Goal: Task Accomplishment & Management: Manage account settings

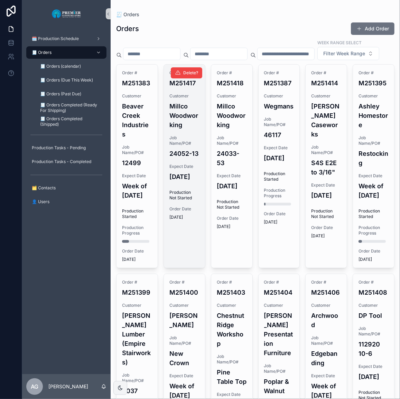
click at [191, 181] on h4 "[DATE]" at bounding box center [184, 176] width 30 height 9
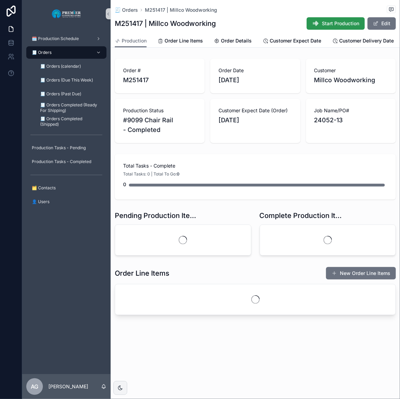
click at [349, 25] on span "Start Production" at bounding box center [340, 23] width 37 height 7
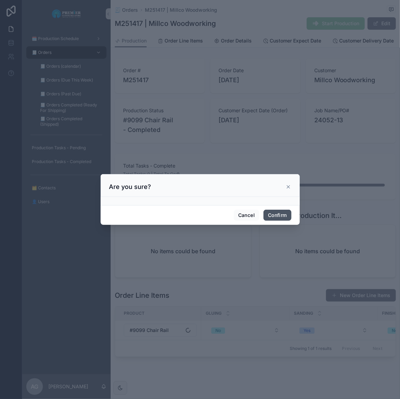
click at [272, 214] on button "Confirm" at bounding box center [277, 215] width 28 height 11
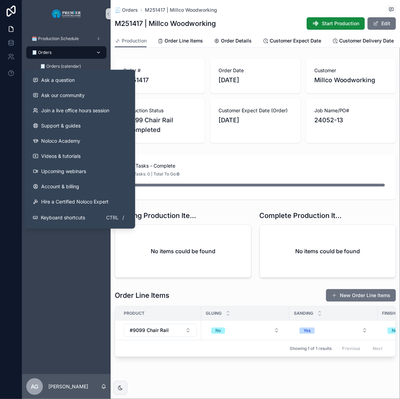
click at [73, 52] on div "🧾 Orders" at bounding box center [66, 52] width 72 height 11
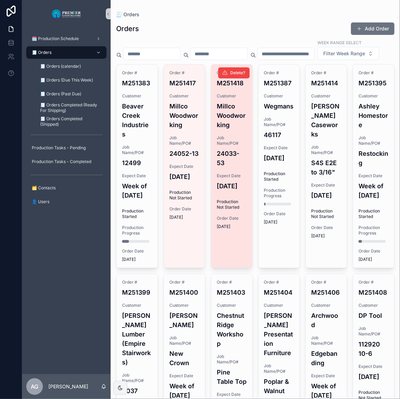
click at [245, 218] on div "Order # M251418 Customer Millco Woodworking Job Name/PO# 24033-53 Expect Date […" at bounding box center [231, 150] width 41 height 170
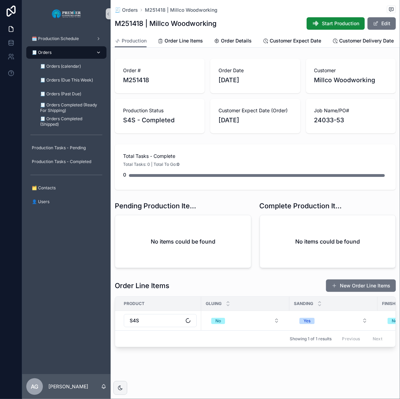
click at [73, 53] on div "🧾 Orders" at bounding box center [66, 52] width 72 height 11
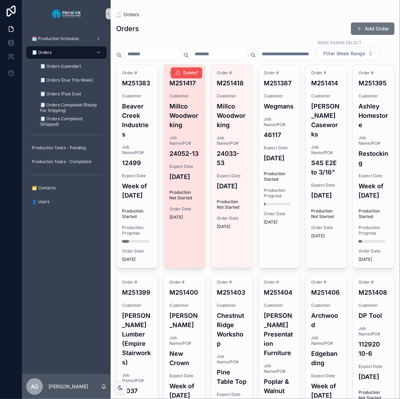
click at [188, 76] on span "Delete?" at bounding box center [190, 73] width 15 height 6
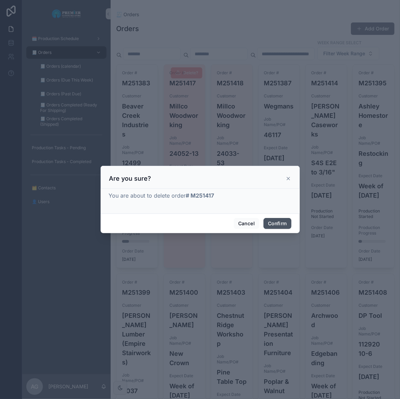
click at [270, 221] on button "Confirm" at bounding box center [277, 223] width 28 height 11
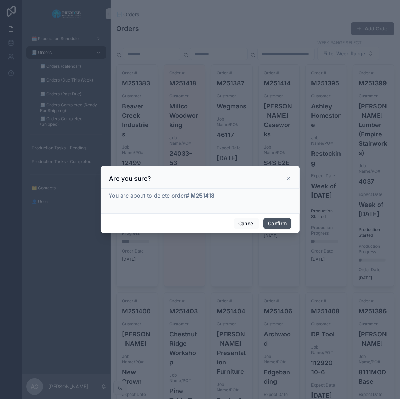
click at [273, 226] on button "Confirm" at bounding box center [277, 223] width 28 height 11
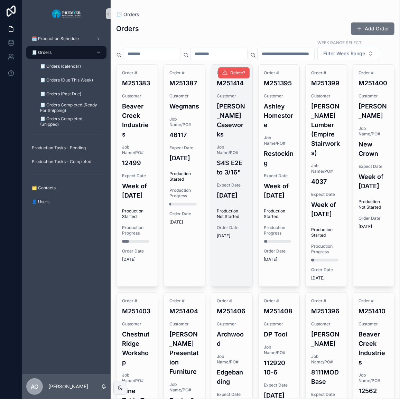
click at [237, 76] on span "Delete?" at bounding box center [238, 73] width 15 height 6
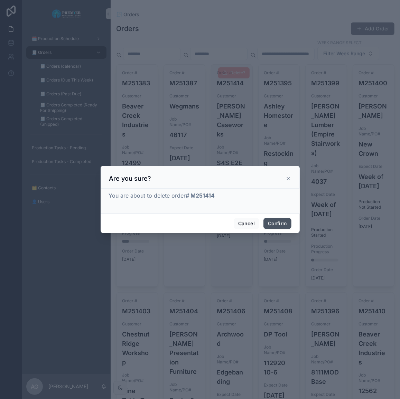
click at [281, 223] on button "Confirm" at bounding box center [277, 223] width 28 height 11
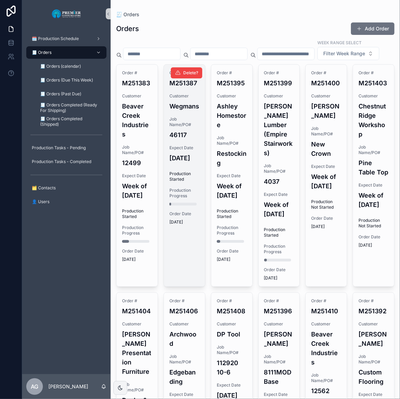
click at [188, 151] on span "Expect Date" at bounding box center [184, 148] width 30 height 6
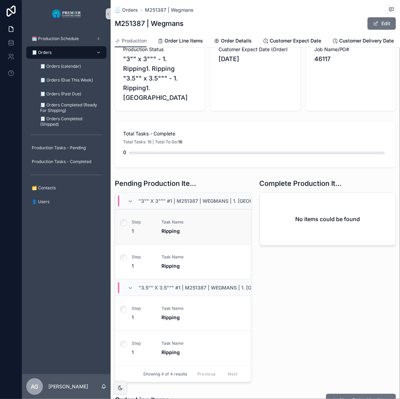
scroll to position [63, 0]
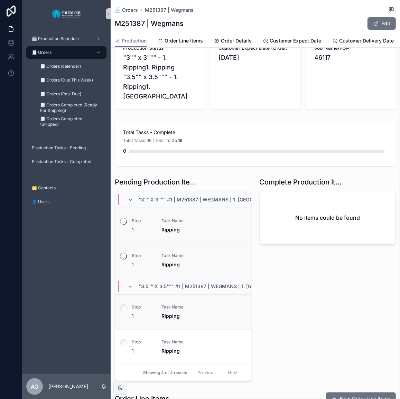
click at [126, 304] on label "scrollable content" at bounding box center [123, 308] width 7 height 9
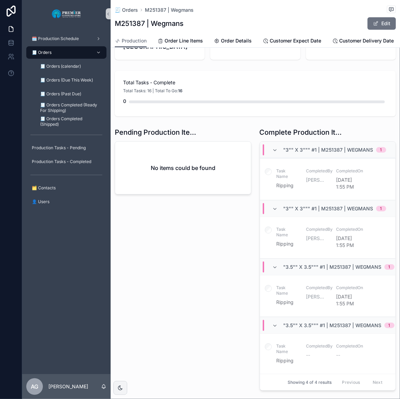
scroll to position [125, 0]
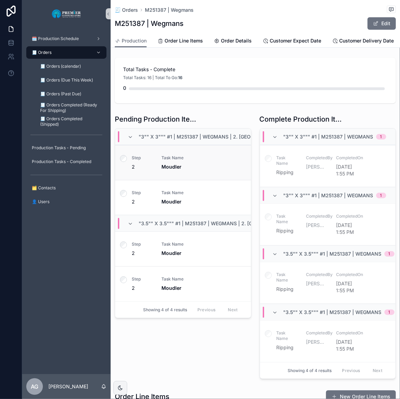
click at [124, 157] on label "scrollable content" at bounding box center [123, 159] width 7 height 9
click at [124, 193] on label "scrollable content" at bounding box center [123, 194] width 7 height 9
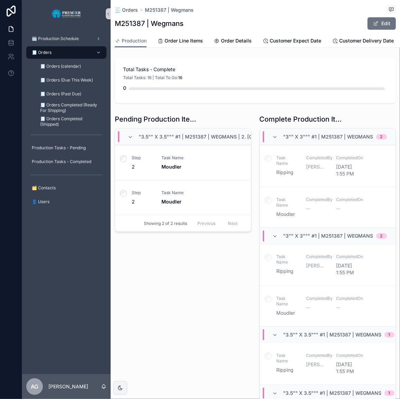
click at [123, 280] on div "Pending Production Items "3.5"" x 3.5""" #1 | M251387 | Wegmans | 2. Moulding 2…" at bounding box center [183, 271] width 145 height 319
click at [126, 190] on label "scrollable content" at bounding box center [123, 194] width 7 height 9
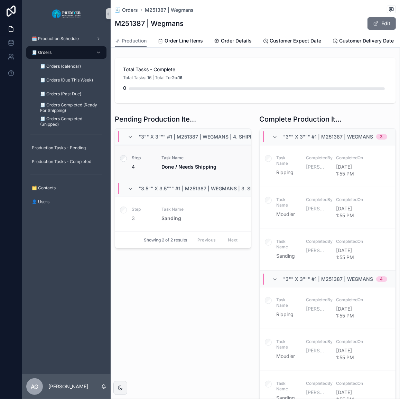
click at [124, 148] on div "scrollable content" at bounding box center [123, 163] width 17 height 35
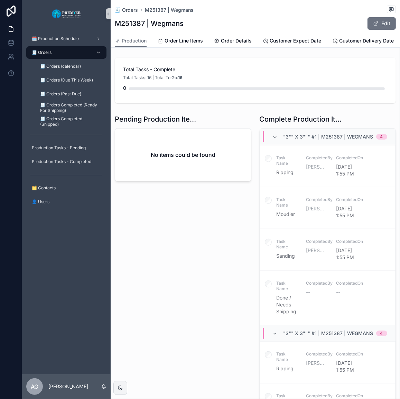
click at [79, 56] on div "🧾 Orders" at bounding box center [66, 52] width 72 height 11
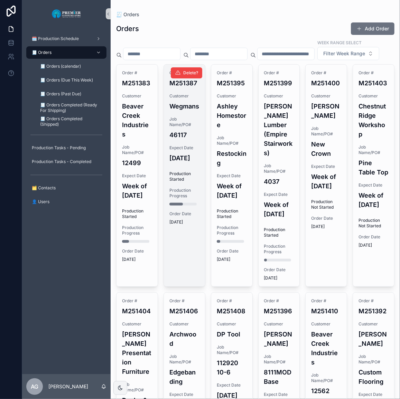
click at [190, 128] on span "Job Name/PO#" at bounding box center [184, 121] width 30 height 11
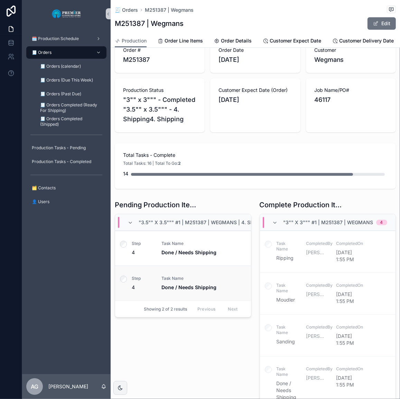
scroll to position [125, 0]
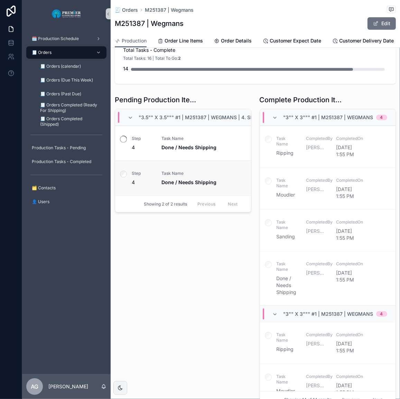
click at [124, 179] on label "scrollable content" at bounding box center [123, 175] width 7 height 9
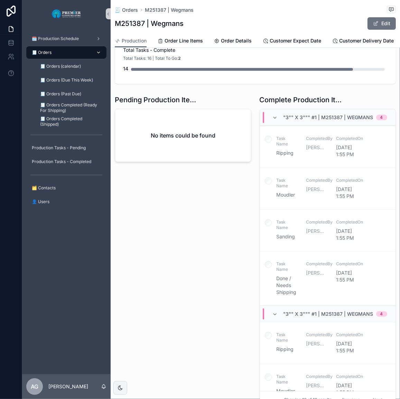
click at [75, 54] on div "🧾 Orders" at bounding box center [66, 52] width 72 height 11
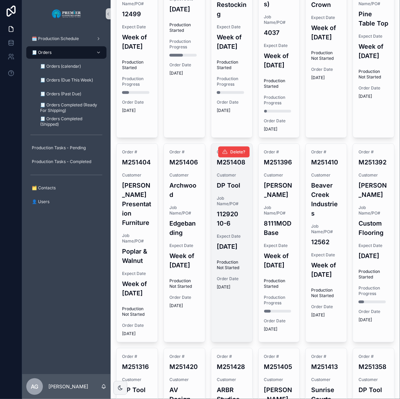
scroll to position [157, 0]
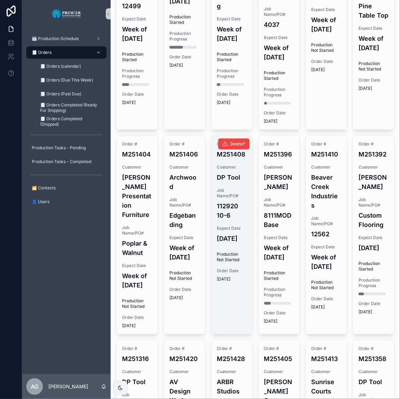
click at [222, 245] on div "Order # M251408 Customer DP Tool Job Name/PO# 112920 10-6 Expect Date [DATE] Pr…" at bounding box center [231, 212] width 41 height 152
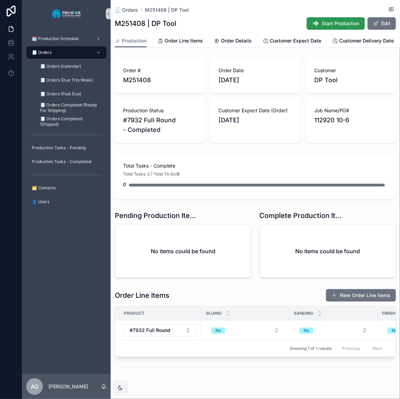
click at [326, 19] on button "Start Production" at bounding box center [336, 23] width 58 height 12
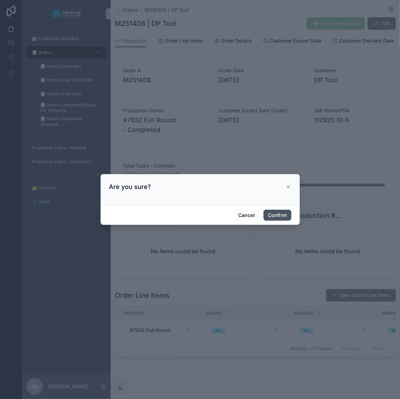
click at [277, 210] on button "Confirm" at bounding box center [277, 215] width 28 height 11
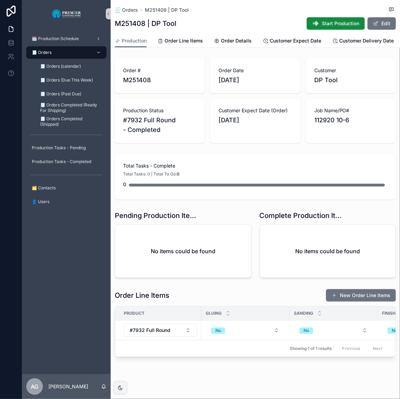
click at [68, 51] on div "🧾 Orders" at bounding box center [66, 52] width 72 height 11
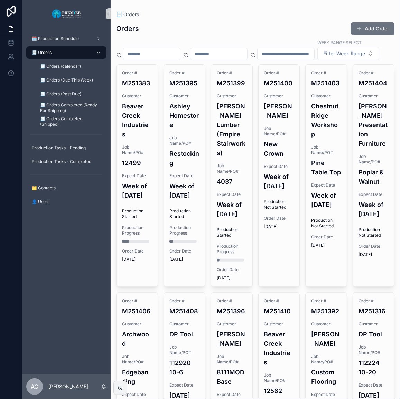
click at [72, 311] on div "🗓️ Production Schedule 🧾 Orders 🧾 Orders (calendar) 🧾 Orders (Due This Week) 🧾 …" at bounding box center [66, 201] width 88 height 347
click at [237, 60] on div "Week Range Select Filter Week Range" at bounding box center [255, 49] width 278 height 21
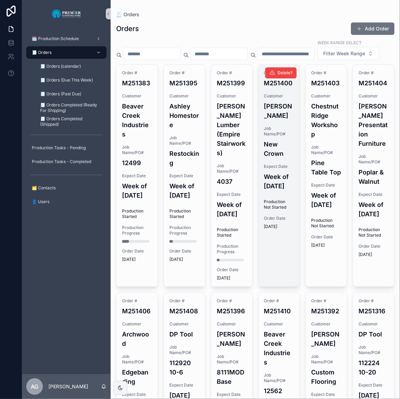
click at [275, 235] on div "Order # M251400 Customer [PERSON_NAME] Job Name/PO# New Crown Expect Date Week …" at bounding box center [279, 150] width 41 height 170
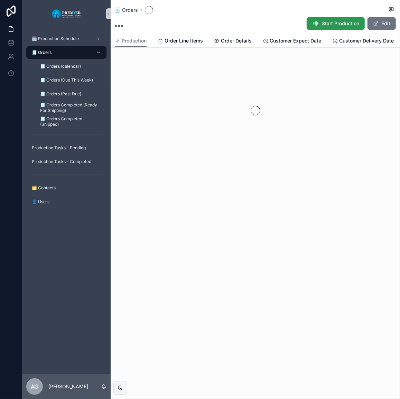
click at [335, 25] on span "Start Production" at bounding box center [340, 23] width 37 height 7
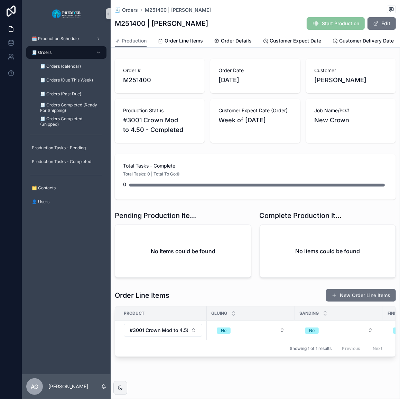
click at [301, 26] on div "Start Production Edit" at bounding box center [348, 23] width 95 height 13
click at [330, 24] on span "Start Production" at bounding box center [336, 23] width 58 height 12
click at [87, 54] on div "🧾 Orders" at bounding box center [66, 52] width 72 height 11
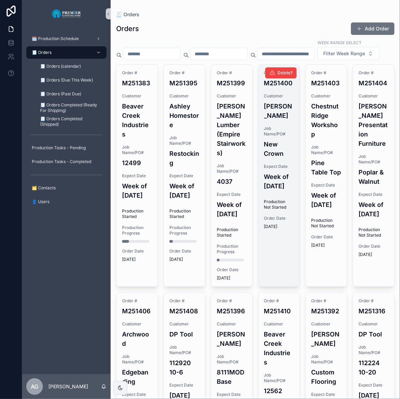
click at [274, 210] on span "Production Not Started" at bounding box center [279, 204] width 30 height 11
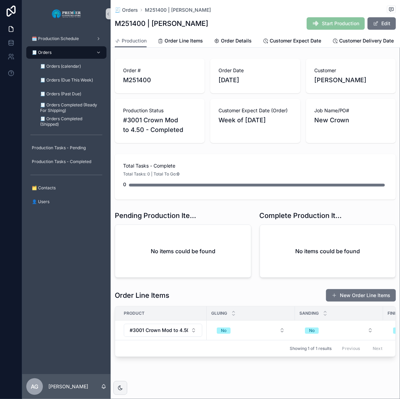
click at [337, 26] on span "Start Production" at bounding box center [336, 23] width 58 height 12
click at [73, 56] on div "🧾 Orders" at bounding box center [66, 52] width 72 height 11
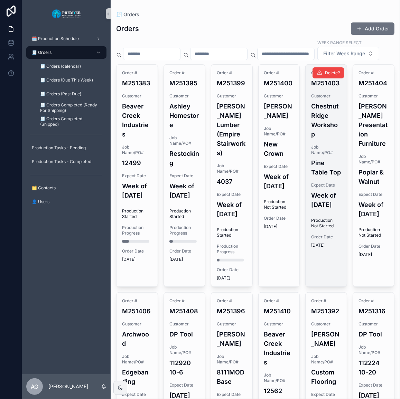
click at [331, 209] on h4 "Week of [DATE]" at bounding box center [326, 200] width 30 height 19
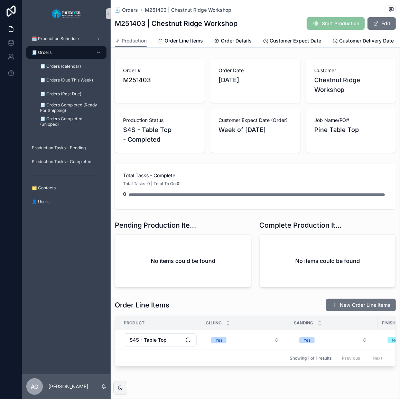
click at [76, 52] on div "🧾 Orders" at bounding box center [66, 52] width 72 height 11
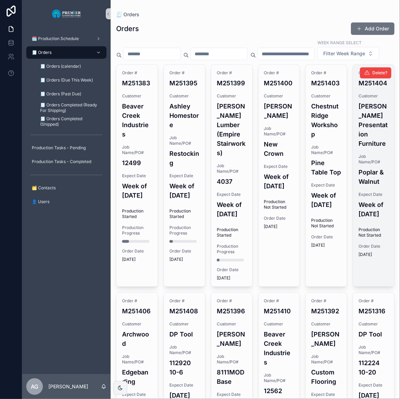
click at [363, 216] on h4 "Week of [DATE]" at bounding box center [373, 209] width 30 height 19
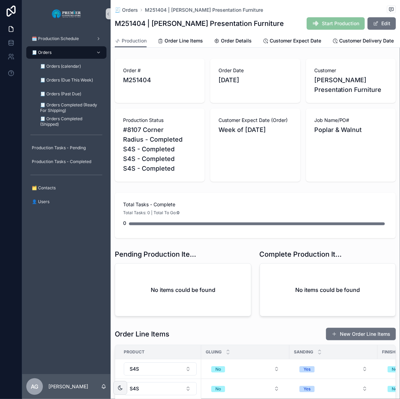
click at [332, 24] on span "Start Production" at bounding box center [336, 23] width 58 height 12
click at [66, 55] on div "🧾 Orders" at bounding box center [66, 52] width 72 height 11
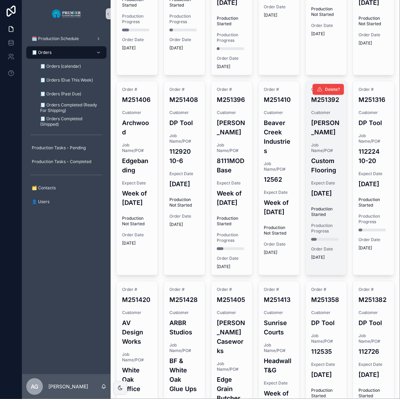
scroll to position [220, 0]
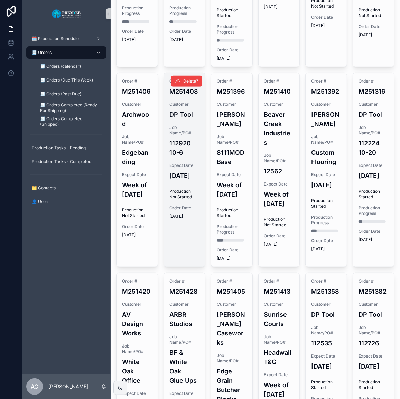
click at [188, 219] on span "[DATE]" at bounding box center [184, 217] width 30 height 6
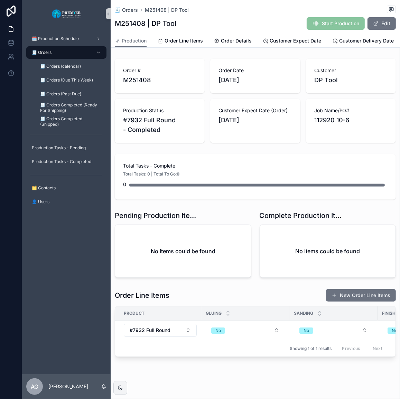
click at [314, 26] on span "Start Production" at bounding box center [336, 23] width 58 height 12
click at [71, 55] on div "🧾 Orders" at bounding box center [66, 52] width 72 height 11
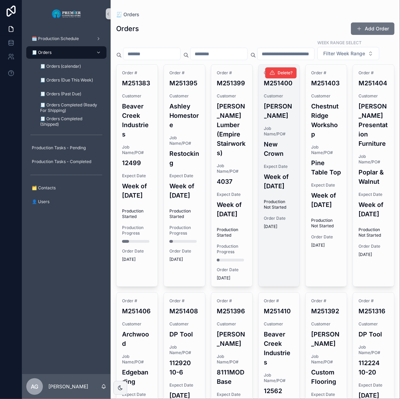
click at [283, 191] on h4 "Week of [DATE]" at bounding box center [279, 181] width 30 height 19
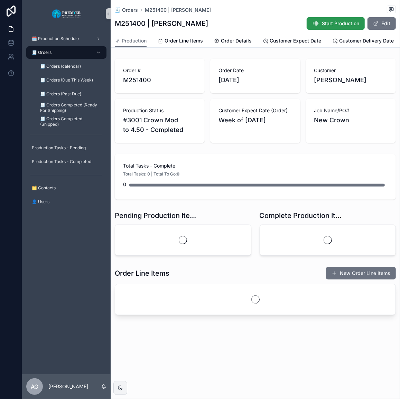
click at [347, 27] on span "Start Production" at bounding box center [340, 23] width 37 height 7
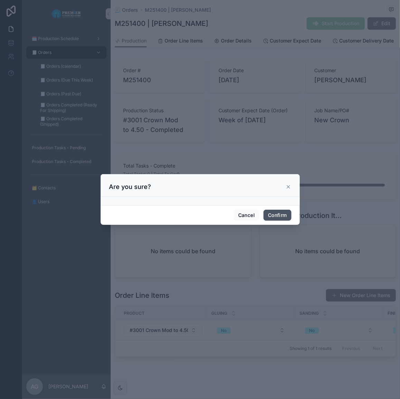
click at [284, 215] on button "Confirm" at bounding box center [277, 215] width 28 height 11
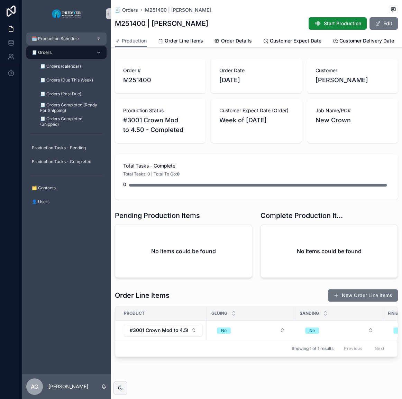
click at [55, 37] on span "🗓️ Production Schedule" at bounding box center [55, 39] width 47 height 6
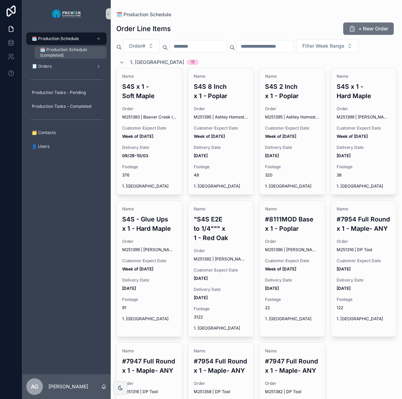
click at [60, 51] on span "🗓️ Production Schedule (completed)" at bounding box center [69, 52] width 59 height 11
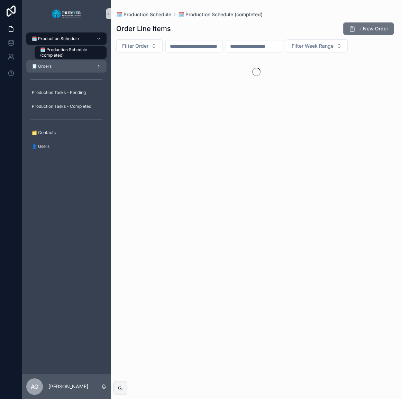
click at [61, 68] on div "🧾 Orders" at bounding box center [66, 66] width 72 height 11
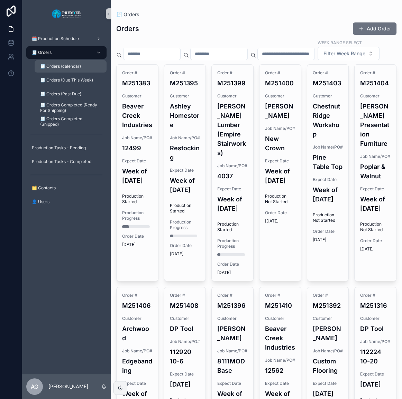
click at [79, 69] on span "🧾 Orders (calendar)" at bounding box center [60, 67] width 41 height 6
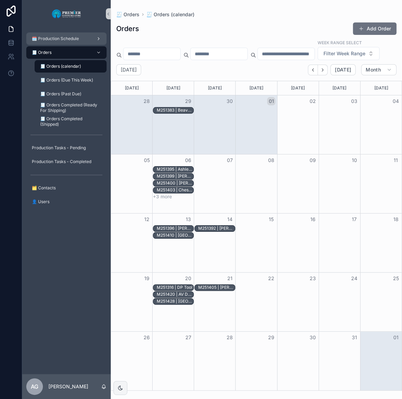
click at [71, 40] on span "🗓️ Production Schedule" at bounding box center [55, 39] width 47 height 6
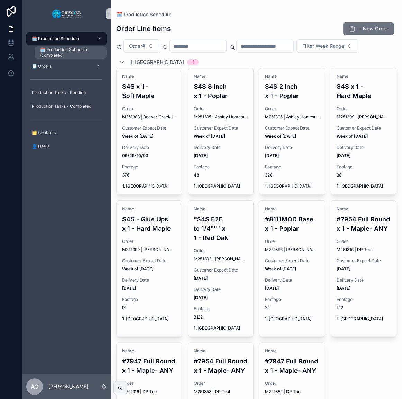
click at [72, 49] on span "🗓️ Production Schedule (completed)" at bounding box center [69, 52] width 59 height 11
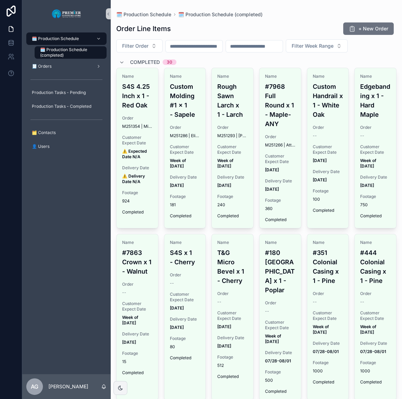
click at [68, 31] on div "🗓️ Production Schedule 🗓️ Production Schedule (completed) 🧾 Orders Production T…" at bounding box center [66, 95] width 88 height 134
click at [67, 38] on span "🗓️ Production Schedule" at bounding box center [55, 39] width 47 height 6
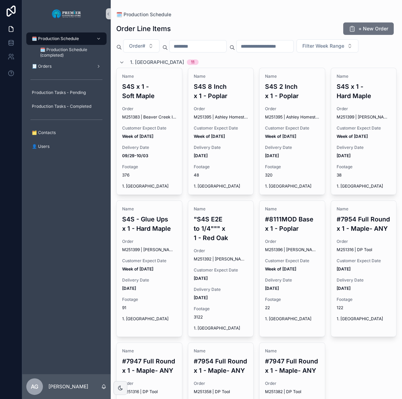
click at [68, 59] on div "🗓️ Production Schedule (completed)" at bounding box center [70, 53] width 80 height 14
click at [70, 65] on div "🧾 Orders" at bounding box center [66, 66] width 72 height 11
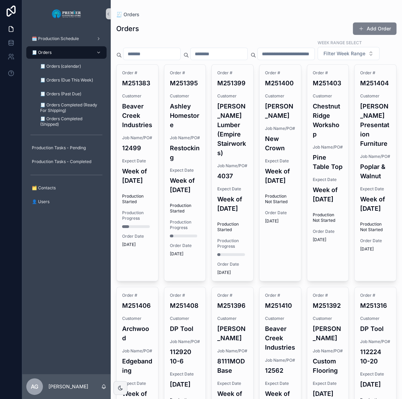
drag, startPoint x: 370, startPoint y: 20, endPoint x: 368, endPoint y: 23, distance: 3.6
click at [368, 25] on button "Add Order" at bounding box center [375, 28] width 44 height 12
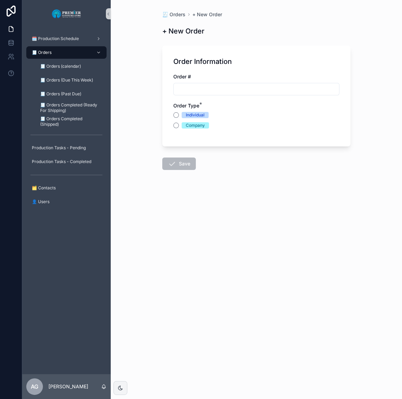
click at [285, 94] on div "scrollable content" at bounding box center [256, 89] width 166 height 12
click at [285, 91] on input "scrollable content" at bounding box center [256, 89] width 165 height 10
type input "*******"
click at [188, 124] on div "Company" at bounding box center [195, 125] width 19 height 6
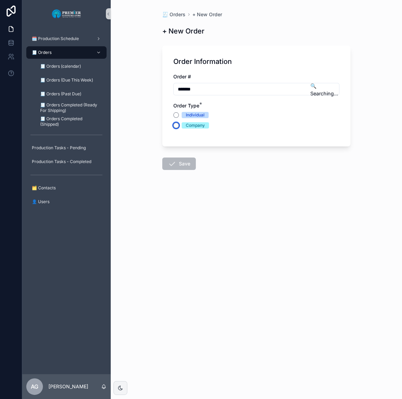
click at [179, 124] on button "Company" at bounding box center [176, 126] width 6 height 6
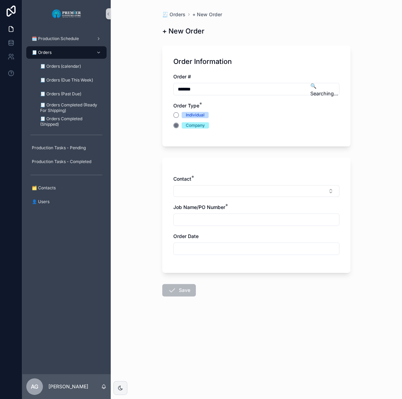
click at [183, 114] on span "Individual" at bounding box center [194, 115] width 27 height 6
click at [179, 114] on button "Individual" at bounding box center [176, 115] width 6 height 6
click at [199, 195] on button "Select Button" at bounding box center [256, 191] width 166 height 12
click at [200, 218] on button "New" at bounding box center [256, 218] width 160 height 7
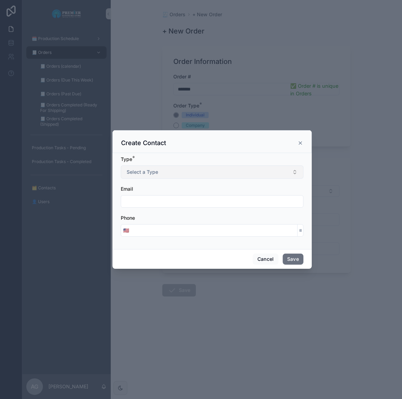
click at [160, 172] on button "Select a Type" at bounding box center [212, 172] width 182 height 13
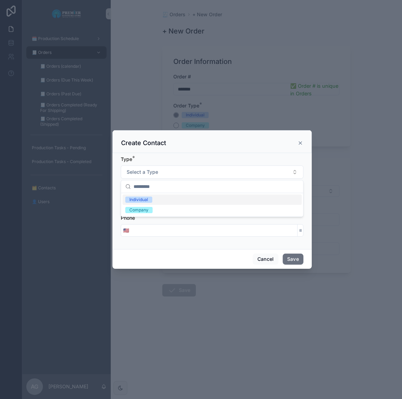
click at [140, 196] on div "Individual" at bounding box center [211, 200] width 179 height 10
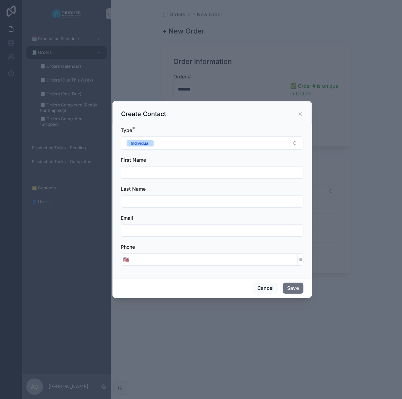
click at [147, 176] on input "scrollable content" at bounding box center [212, 173] width 182 height 10
type input "***"
type input "*******"
drag, startPoint x: 154, startPoint y: 233, endPoint x: 115, endPoint y: 234, distance: 39.1
click at [115, 234] on div "Type * Individual First Name *** Last Name ******* Email *** Phone 🇺🇸" at bounding box center [211, 201] width 199 height 154
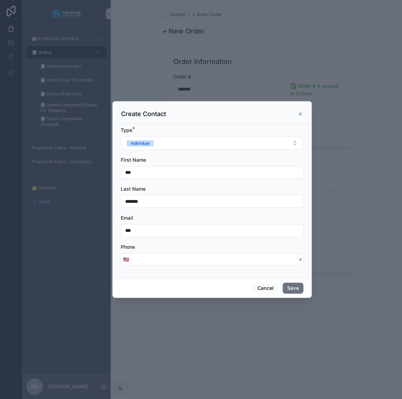
paste input "**********"
type input "**********"
click at [167, 263] on input "scrollable content" at bounding box center [214, 260] width 166 height 10
paste input "**********"
type input "**********"
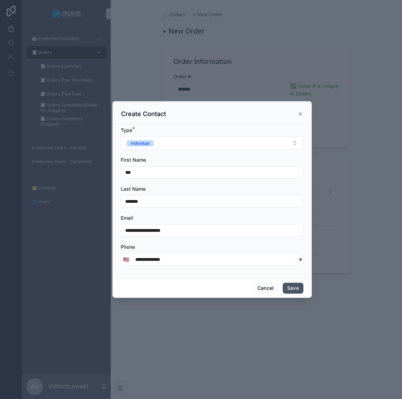
click at [293, 289] on button "Save" at bounding box center [292, 288] width 21 height 11
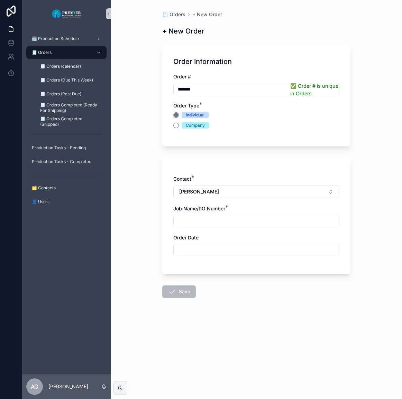
click at [220, 221] on input "scrollable content" at bounding box center [256, 221] width 165 height 10
type input "**********"
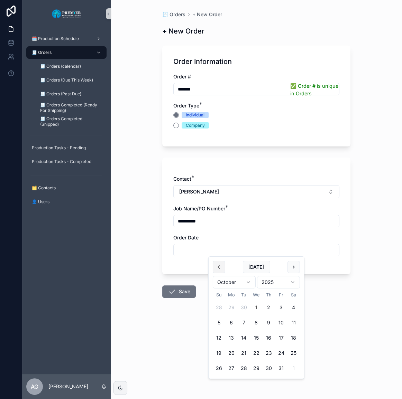
click at [222, 270] on button "scrollable content" at bounding box center [219, 267] width 12 height 12
click at [247, 367] on button "30" at bounding box center [243, 368] width 12 height 12
type input "*********"
click at [171, 292] on icon "scrollable content" at bounding box center [172, 292] width 8 height 8
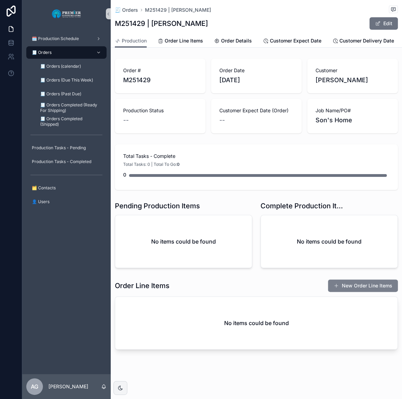
click at [338, 292] on button "New Order Line Items" at bounding box center [363, 286] width 70 height 12
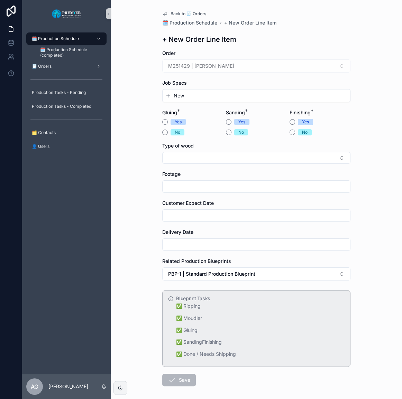
click at [180, 97] on span "New" at bounding box center [179, 95] width 10 height 7
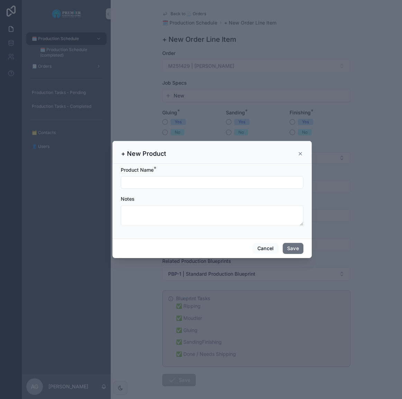
click at [162, 184] on input "scrollable content" at bounding box center [212, 183] width 182 height 10
type input "**********"
click at [294, 249] on button "Save" at bounding box center [292, 248] width 21 height 11
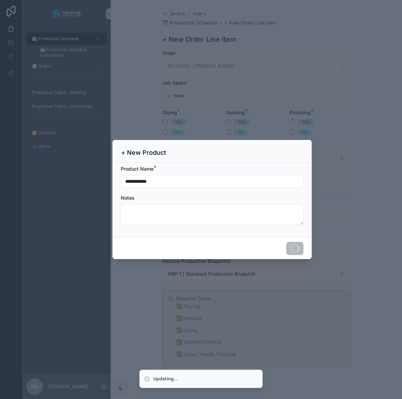
click at [162, 132] on div "scrollable content" at bounding box center [201, 199] width 402 height 399
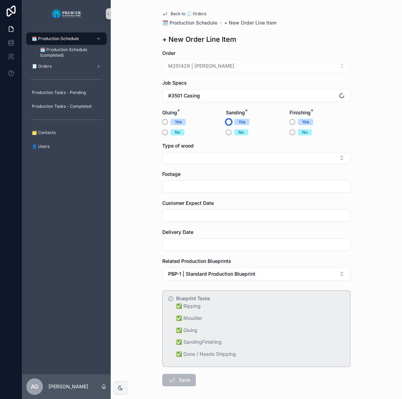
click at [226, 122] on button "Yes" at bounding box center [229, 122] width 6 height 6
click at [162, 134] on button "No" at bounding box center [165, 133] width 6 height 6
click at [289, 132] on button "No" at bounding box center [292, 133] width 6 height 6
click at [291, 123] on button "Yes" at bounding box center [292, 122] width 6 height 6
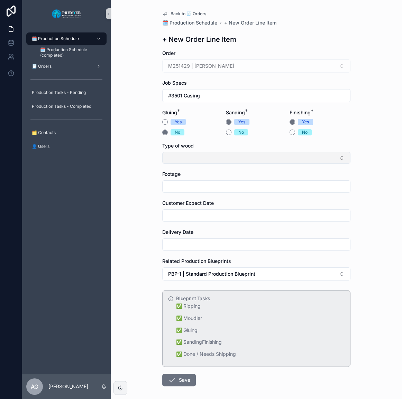
click at [249, 154] on button "Select Button" at bounding box center [256, 158] width 188 height 12
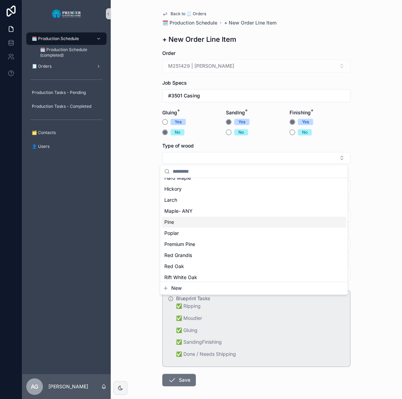
scroll to position [63, 0]
click at [200, 228] on div "Poplar" at bounding box center [253, 232] width 185 height 11
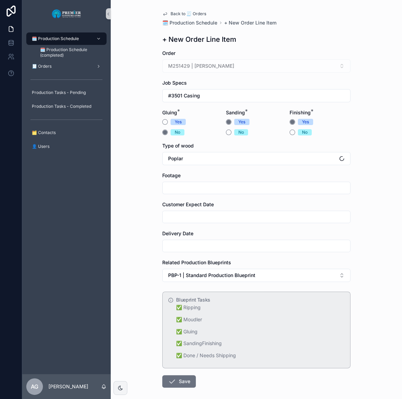
click at [186, 187] on input "scrollable content" at bounding box center [255, 188] width 187 height 10
type input "***"
click at [188, 212] on input "scrollable content" at bounding box center [255, 217] width 187 height 10
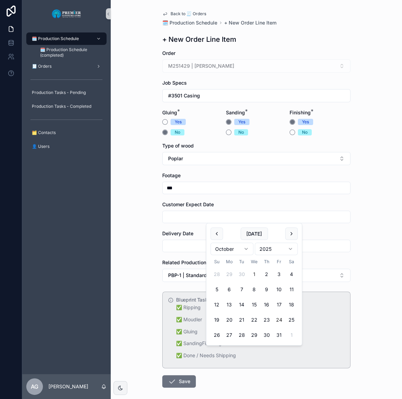
click at [279, 319] on button "24" at bounding box center [278, 320] width 12 height 12
type input "**********"
click at [181, 248] on input "scrollable content" at bounding box center [255, 246] width 187 height 10
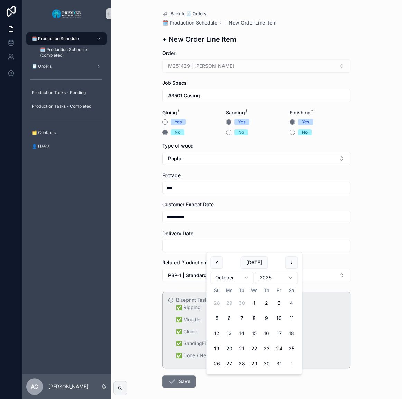
click at [278, 349] on button "24" at bounding box center [278, 349] width 12 height 12
type input "**********"
drag, startPoint x: 167, startPoint y: 379, endPoint x: 171, endPoint y: 380, distance: 3.9
click at [168, 379] on icon "scrollable content" at bounding box center [172, 381] width 8 height 8
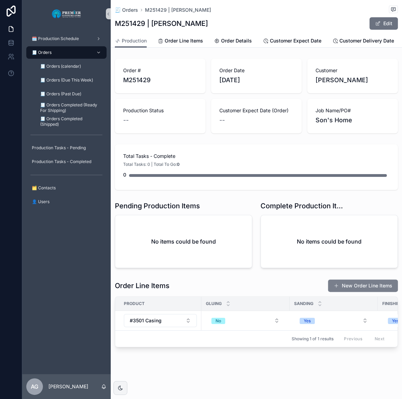
click at [333, 289] on span "scrollable content" at bounding box center [336, 286] width 6 height 6
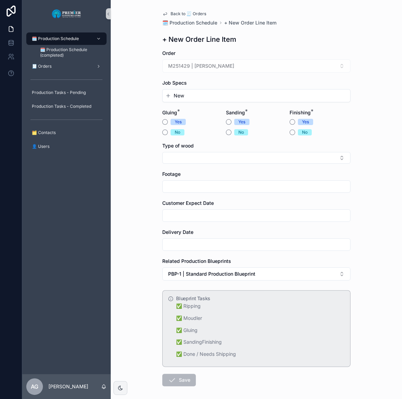
click at [193, 91] on div "New" at bounding box center [255, 96] width 187 height 12
click at [192, 95] on button "New" at bounding box center [256, 95] width 182 height 7
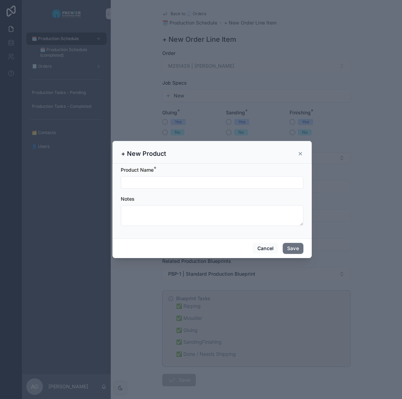
click at [172, 179] on input "scrollable content" at bounding box center [212, 183] width 182 height 10
type input "****"
click at [297, 249] on button "Save" at bounding box center [292, 248] width 21 height 11
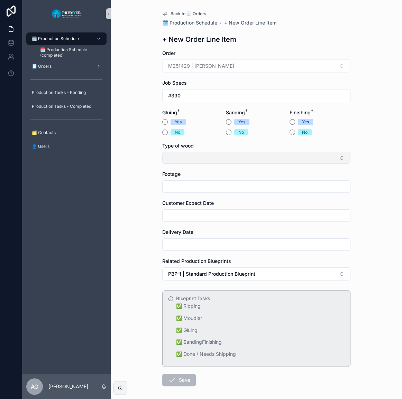
click at [203, 155] on button "Select Button" at bounding box center [256, 158] width 188 height 12
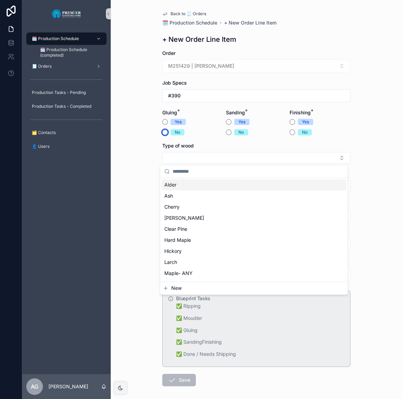
click at [164, 131] on button "No" at bounding box center [165, 133] width 6 height 6
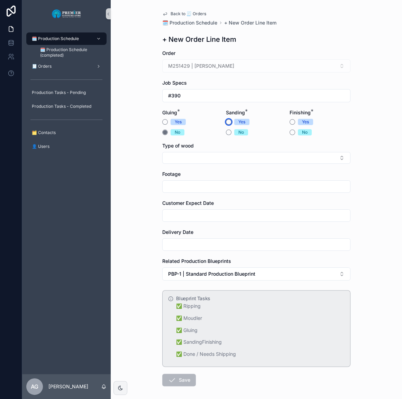
click at [226, 121] on button "Yes" at bounding box center [229, 122] width 6 height 6
drag, startPoint x: 233, startPoint y: 133, endPoint x: 226, endPoint y: 132, distance: 6.6
click at [226, 132] on div "No" at bounding box center [256, 132] width 61 height 6
click at [226, 132] on button "No" at bounding box center [229, 133] width 6 height 6
click at [289, 121] on button "Yes" at bounding box center [292, 122] width 6 height 6
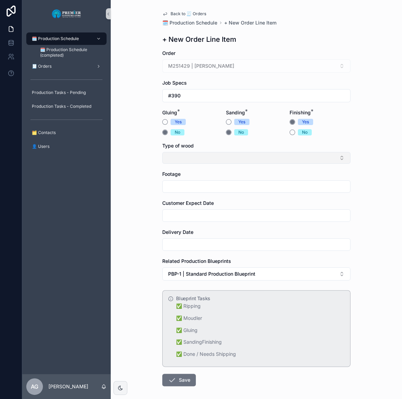
click at [172, 160] on button "Select Button" at bounding box center [256, 158] width 188 height 12
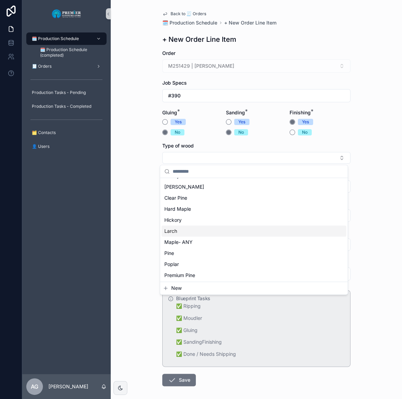
scroll to position [31, 0]
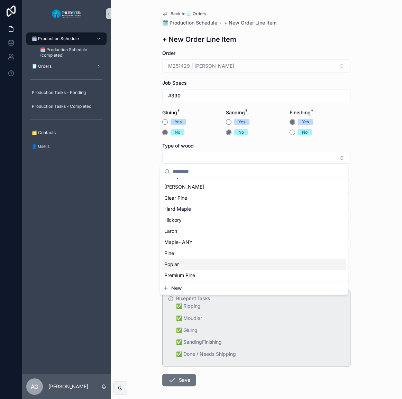
click at [178, 263] on span "Poplar" at bounding box center [171, 264] width 15 height 7
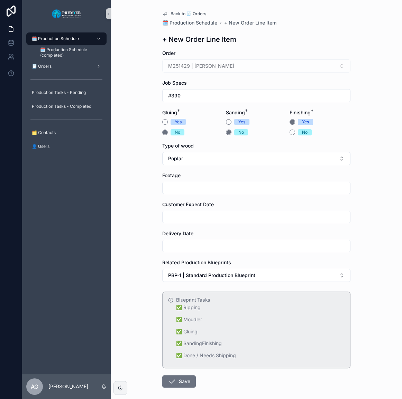
click at [198, 187] on input "scrollable content" at bounding box center [255, 188] width 187 height 10
type input "***"
click at [176, 217] on input "scrollable content" at bounding box center [255, 217] width 187 height 10
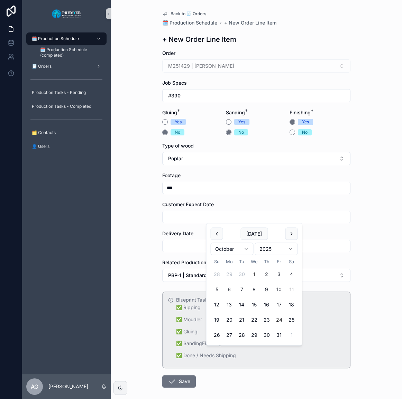
click at [278, 318] on button "24" at bounding box center [278, 320] width 12 height 12
type input "**********"
click at [188, 251] on div "scrollable content" at bounding box center [256, 246] width 188 height 12
click at [187, 250] on input "scrollable content" at bounding box center [255, 246] width 187 height 10
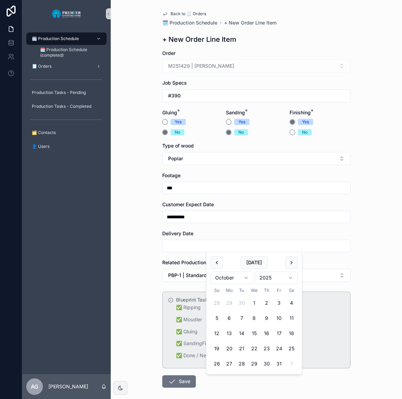
click at [280, 349] on button "24" at bounding box center [278, 349] width 12 height 12
type input "**********"
click at [204, 388] on form "**********" at bounding box center [256, 241] width 188 height 382
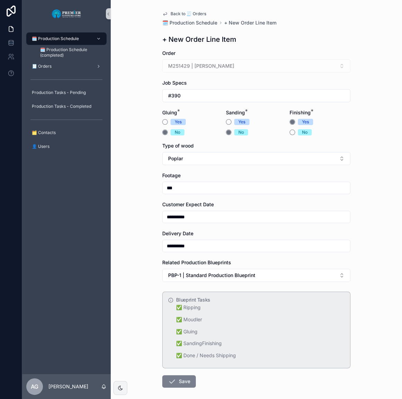
click at [183, 382] on button "Save" at bounding box center [179, 381] width 34 height 12
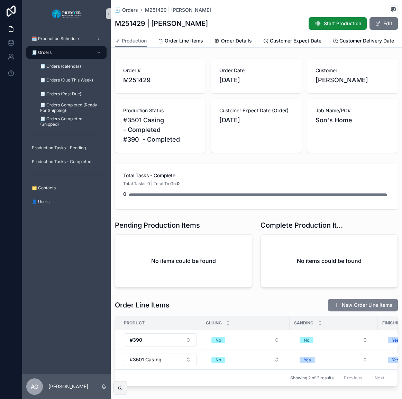
click at [346, 311] on button "New Order Line Items" at bounding box center [363, 305] width 70 height 12
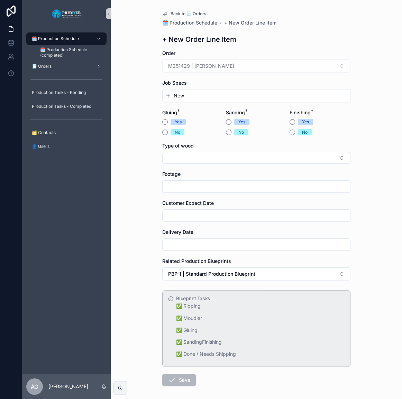
click at [187, 98] on button "New" at bounding box center [256, 95] width 182 height 7
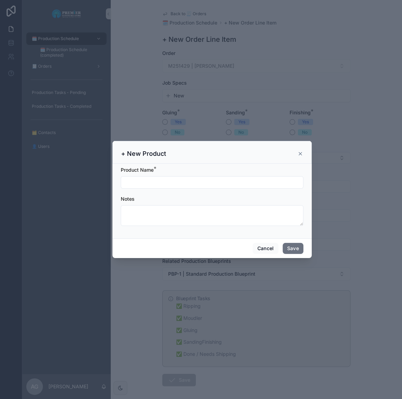
click at [168, 191] on form "Product Name * Notes" at bounding box center [212, 200] width 182 height 66
click at [169, 186] on input "scrollable content" at bounding box center [212, 183] width 182 height 10
type input "*******"
click at [299, 251] on button "Save" at bounding box center [292, 248] width 21 height 11
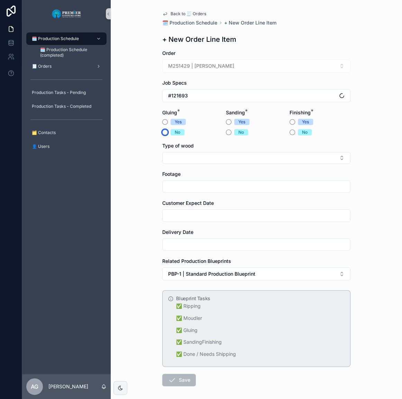
click at [162, 133] on button "No" at bounding box center [165, 133] width 6 height 6
click at [289, 133] on button "No" at bounding box center [292, 133] width 6 height 6
click at [289, 126] on div "Yes No" at bounding box center [319, 127] width 61 height 17
click at [289, 124] on button "Yes" at bounding box center [292, 122] width 6 height 6
click at [227, 133] on button "No" at bounding box center [229, 133] width 6 height 6
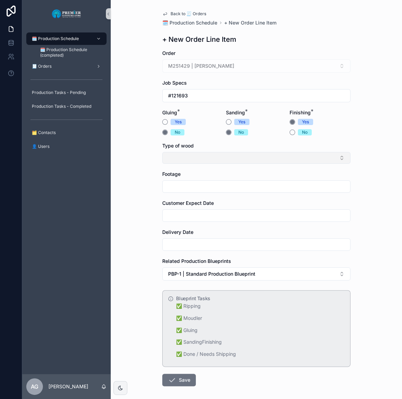
click at [213, 152] on button "Select Button" at bounding box center [256, 158] width 188 height 12
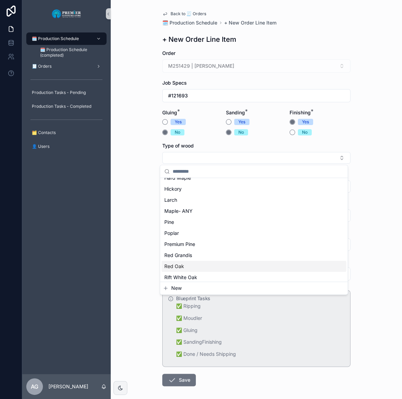
scroll to position [63, 0]
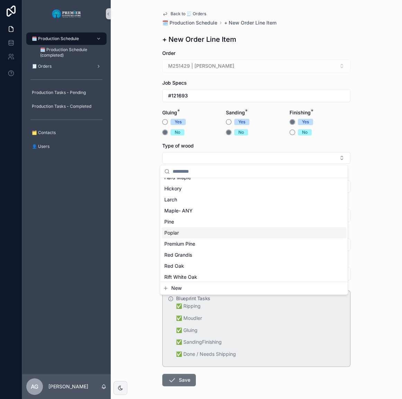
click at [185, 232] on div "Poplar" at bounding box center [253, 232] width 185 height 11
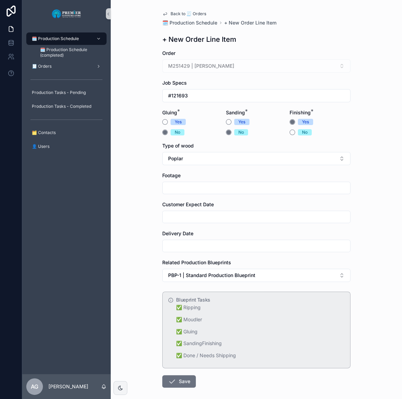
scroll to position [0, 0]
click at [187, 191] on input "scrollable content" at bounding box center [255, 188] width 187 height 10
type input "***"
click at [177, 217] on input "scrollable content" at bounding box center [255, 217] width 187 height 10
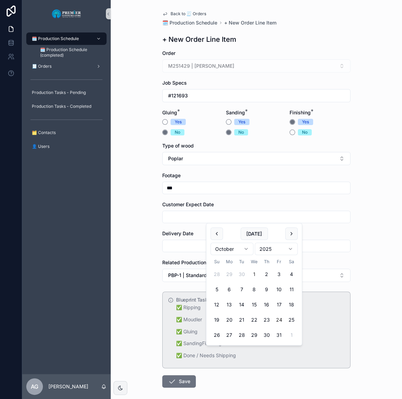
click at [279, 318] on button "24" at bounding box center [278, 320] width 12 height 12
type input "**********"
click at [185, 244] on input "scrollable content" at bounding box center [255, 246] width 187 height 10
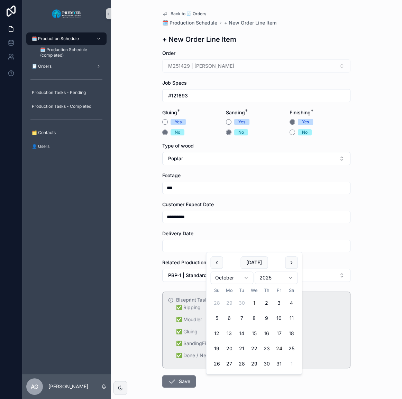
click at [279, 349] on button "24" at bounding box center [278, 349] width 12 height 12
type input "**********"
click at [107, 323] on div "🗓️ Production Schedule 🗓️ Production Schedule (completed) 🧾 Orders Production T…" at bounding box center [66, 201] width 88 height 347
click at [131, 332] on div "**********" at bounding box center [256, 199] width 291 height 399
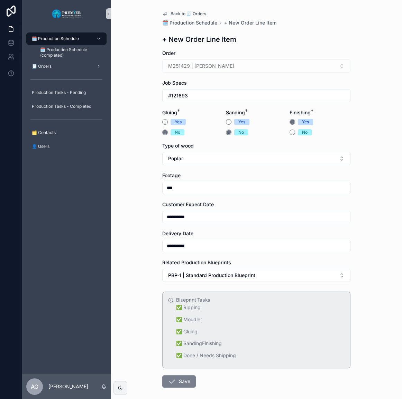
click at [161, 370] on div "**********" at bounding box center [256, 216] width 199 height 432
click at [169, 378] on icon "scrollable content" at bounding box center [172, 381] width 8 height 8
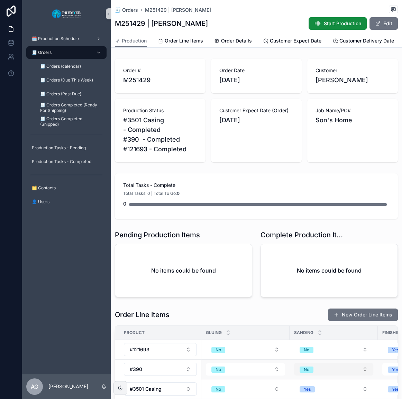
scroll to position [63, 0]
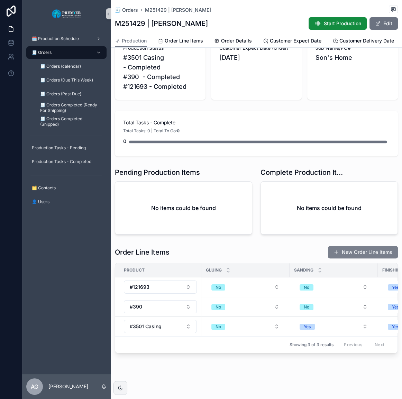
click at [357, 258] on button "New Order Line Items" at bounding box center [363, 252] width 70 height 12
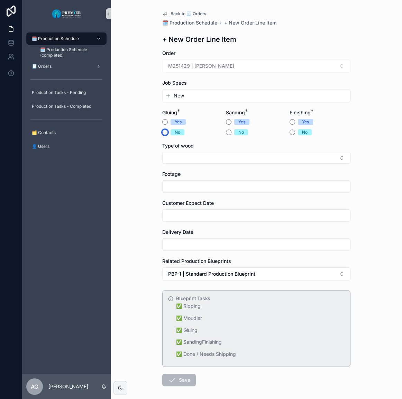
click at [163, 132] on button "No" at bounding box center [165, 133] width 6 height 6
click at [226, 135] on button "No" at bounding box center [229, 133] width 6 height 6
click at [289, 124] on button "Yes" at bounding box center [292, 122] width 6 height 6
click at [221, 103] on form "Order M251429 | Don O'Brien Job Specs New Gluing * Yes No Sanding * Yes No Fini…" at bounding box center [256, 240] width 188 height 381
click at [221, 102] on form "Order M251429 | Don O'Brien Job Specs New Gluing * Yes No Sanding * Yes No Fini…" at bounding box center [256, 240] width 188 height 381
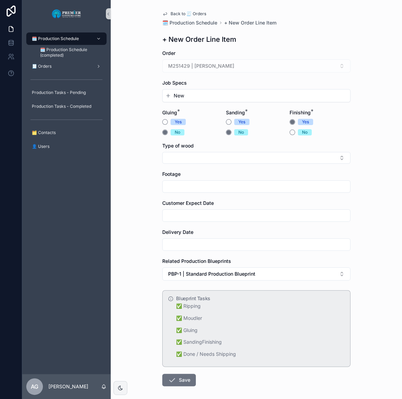
click at [221, 100] on div "New" at bounding box center [255, 96] width 187 height 12
click at [221, 99] on div "New" at bounding box center [255, 96] width 187 height 12
click at [184, 95] on button "New" at bounding box center [256, 95] width 182 height 7
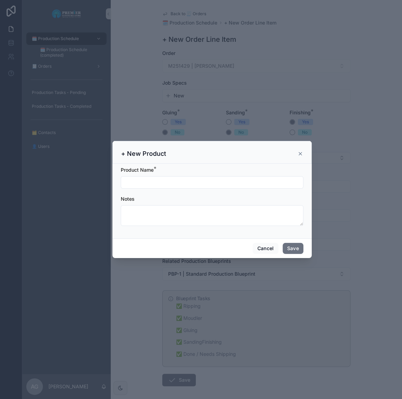
click at [166, 180] on input "scrollable content" at bounding box center [212, 183] width 182 height 10
click at [124, 179] on input "****" at bounding box center [212, 183] width 182 height 10
type input "*****"
click at [297, 249] on button "Save" at bounding box center [292, 248] width 21 height 11
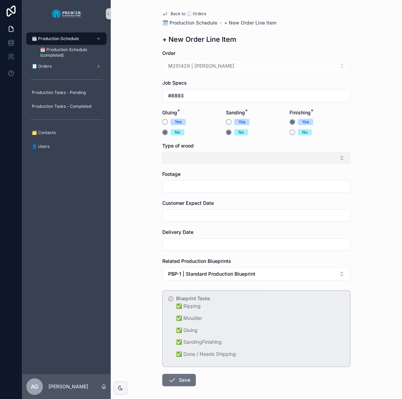
click at [186, 153] on button "Select Button" at bounding box center [256, 158] width 188 height 12
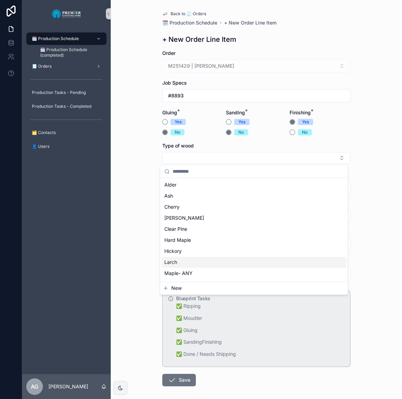
scroll to position [31, 0]
click at [187, 261] on div "Poplar" at bounding box center [253, 264] width 185 height 11
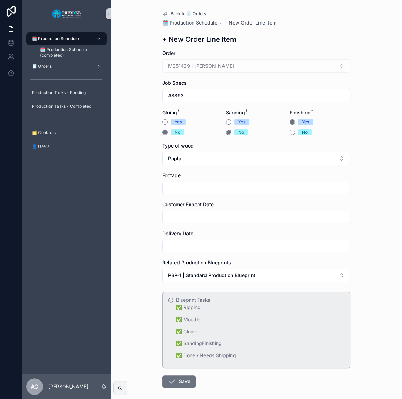
click at [180, 187] on input "scrollable content" at bounding box center [255, 188] width 187 height 10
type input "***"
click at [180, 224] on form "Order M251429 | Don O'Brien Job Specs #8893 Gluing * Yes No Sanding * Yes No Fi…" at bounding box center [256, 241] width 188 height 382
click at [181, 222] on div "scrollable content" at bounding box center [256, 217] width 188 height 12
click at [182, 220] on input "scrollable content" at bounding box center [255, 217] width 187 height 10
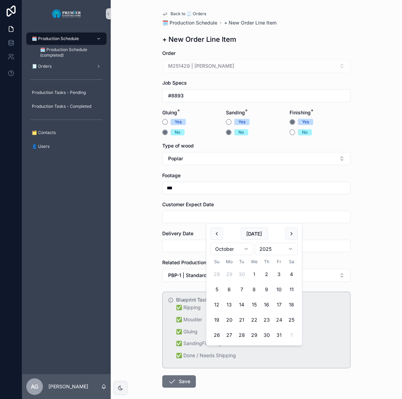
click at [279, 318] on button "24" at bounding box center [278, 320] width 12 height 12
type input "**********"
click at [200, 250] on input "scrollable content" at bounding box center [255, 246] width 187 height 10
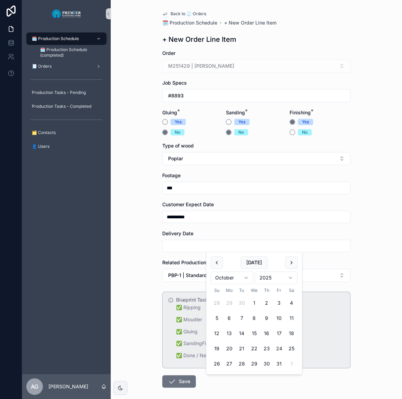
click at [279, 347] on button "24" at bounding box center [278, 349] width 12 height 12
type input "**********"
click at [140, 334] on div "**********" at bounding box center [256, 199] width 291 height 399
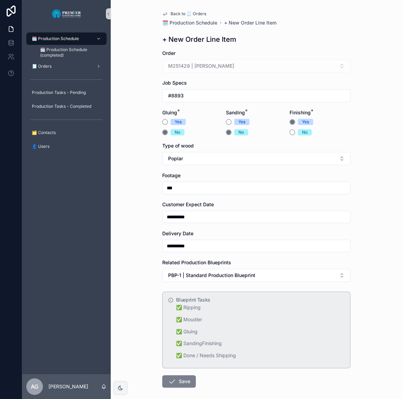
click at [178, 382] on button "Save" at bounding box center [179, 381] width 34 height 12
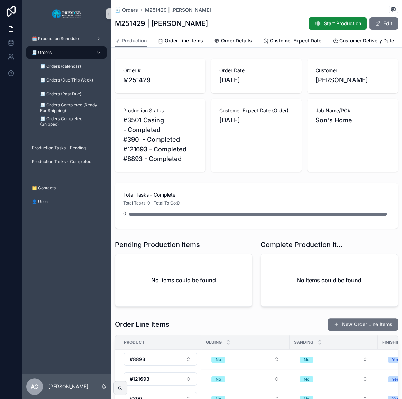
click at [345, 30] on div "🧾 Orders M251429 | Don O'Brien M251429 | Don O'Brien Start Production Edit" at bounding box center [256, 17] width 283 height 34
click at [345, 28] on button "Start Production" at bounding box center [337, 23] width 58 height 12
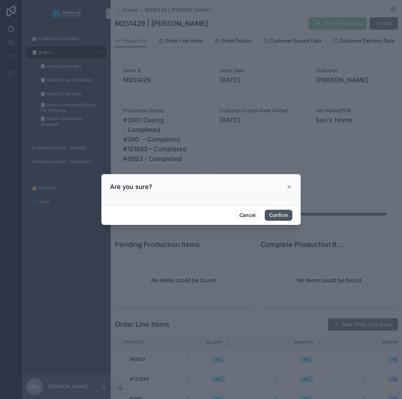
click at [283, 216] on button "Confirm" at bounding box center [278, 215] width 28 height 11
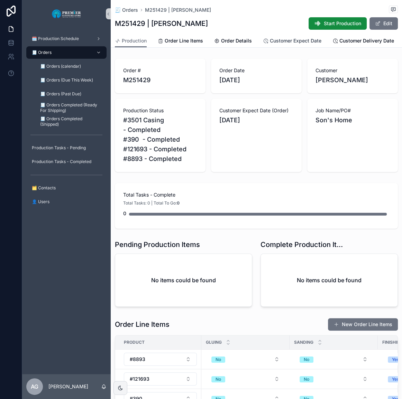
click at [281, 37] on link "Customer Expect Date" at bounding box center [292, 42] width 58 height 14
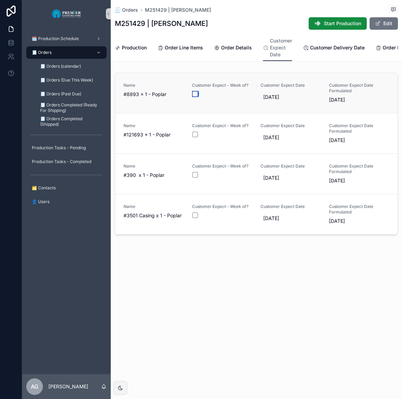
click at [195, 97] on button "scrollable content" at bounding box center [195, 94] width 6 height 6
click at [197, 137] on button "scrollable content" at bounding box center [195, 135] width 6 height 6
click at [194, 178] on button "scrollable content" at bounding box center [195, 175] width 6 height 6
click at [195, 218] on button "scrollable content" at bounding box center [195, 216] width 6 height 6
click at [68, 53] on div "🧾 Orders" at bounding box center [66, 52] width 72 height 11
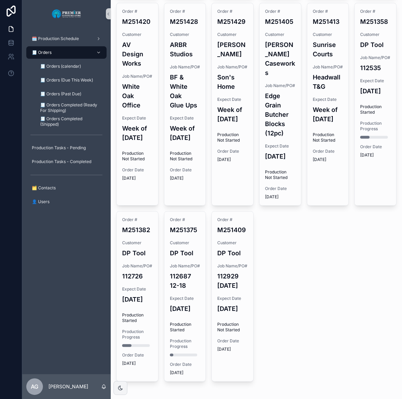
scroll to position [422, 0]
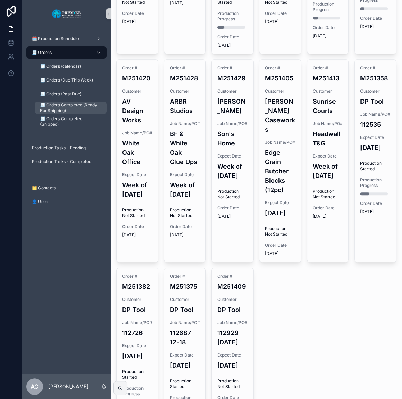
click at [82, 108] on span "🧾 Orders Completed (Ready For Shipping)" at bounding box center [69, 107] width 59 height 11
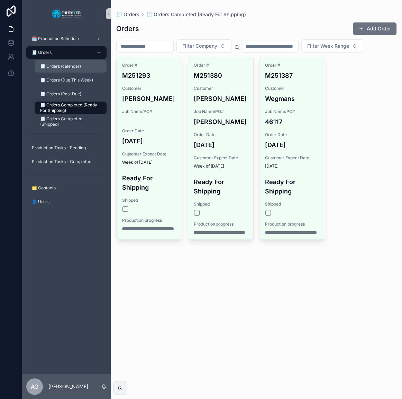
click at [80, 68] on span "🧾 Orders (calendar)" at bounding box center [60, 67] width 41 height 6
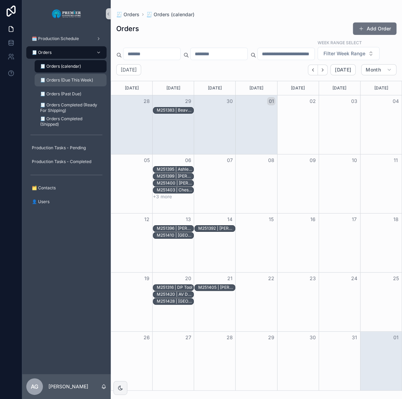
click at [81, 79] on span "🧾 Orders (Due This Week)" at bounding box center [66, 80] width 53 height 6
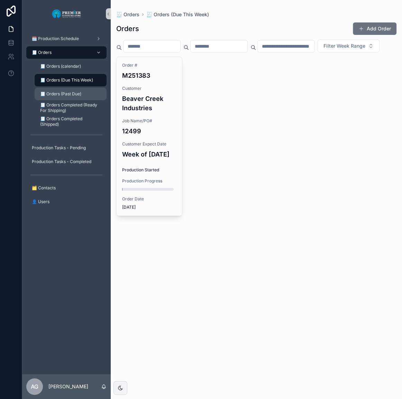
click at [82, 88] on div "🧾 Orders (Past Due)" at bounding box center [71, 93] width 64 height 11
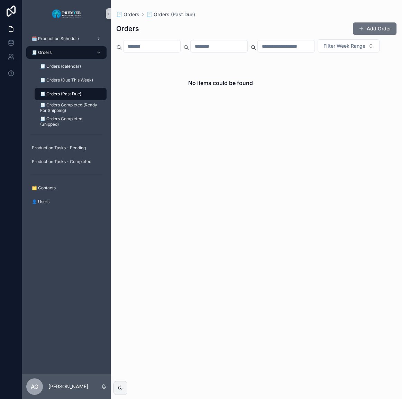
click at [85, 101] on div "🧾 Orders Completed (Ready For Shipping)" at bounding box center [70, 108] width 80 height 14
click at [90, 112] on span "🧾 Orders Completed (Ready For Shipping)" at bounding box center [69, 107] width 59 height 11
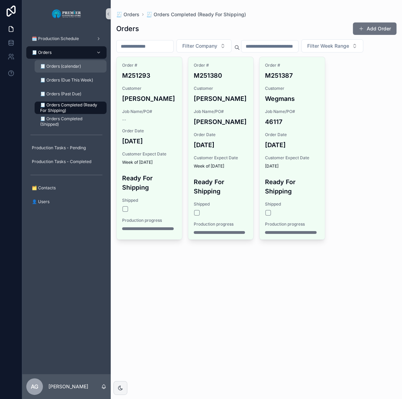
click at [75, 68] on span "🧾 Orders (calendar)" at bounding box center [60, 67] width 41 height 6
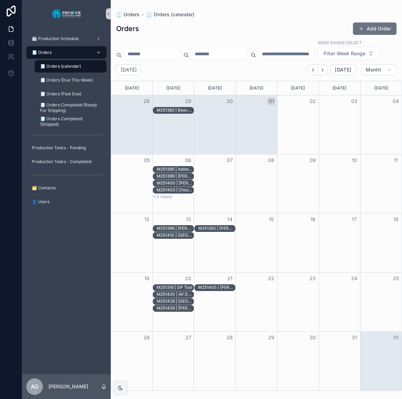
click at [69, 50] on div "🧾 Orders" at bounding box center [66, 52] width 72 height 11
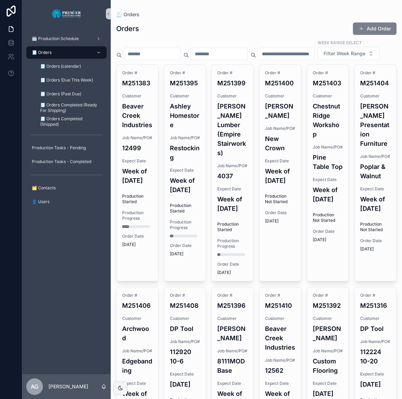
click at [362, 27] on button "Add Order" at bounding box center [375, 28] width 44 height 12
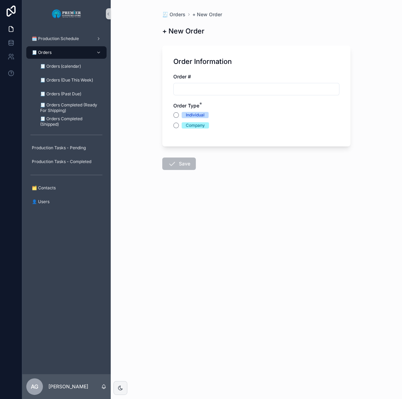
click at [197, 94] on div "scrollable content" at bounding box center [256, 89] width 166 height 12
click at [201, 88] on input "scrollable content" at bounding box center [256, 89] width 165 height 10
click at [159, 224] on div "🧾 Orders + New Order + New Order Order Information Order # Order Type * Individ…" at bounding box center [256, 199] width 291 height 399
click at [212, 79] on div "Order #" at bounding box center [256, 76] width 166 height 7
click at [212, 84] on input "scrollable content" at bounding box center [256, 89] width 165 height 10
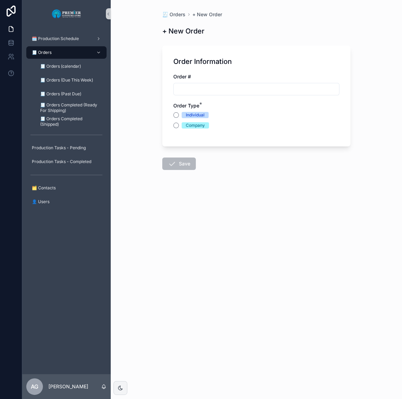
click at [256, 182] on form "Order Information Order # Order Type * Individual Company Save" at bounding box center [256, 127] width 188 height 173
click at [224, 79] on div "Order #" at bounding box center [256, 76] width 166 height 7
click at [223, 79] on div "Order #" at bounding box center [256, 76] width 166 height 7
click at [219, 82] on div "Order #" at bounding box center [256, 84] width 166 height 22
click at [217, 90] on input "scrollable content" at bounding box center [256, 89] width 165 height 10
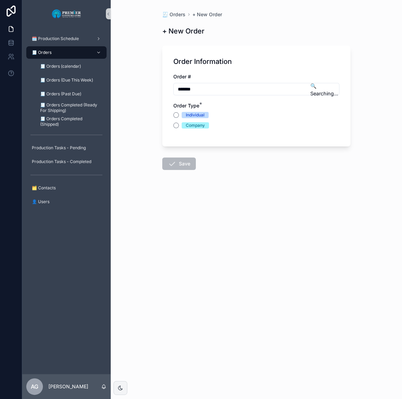
type input "*******"
drag, startPoint x: 171, startPoint y: 124, endPoint x: 176, endPoint y: 126, distance: 4.8
click at [172, 124] on div "Order Information Order # ******* 🔍 Searching… Order Type * Individual Company" at bounding box center [256, 96] width 188 height 101
click at [176, 126] on button "Company" at bounding box center [176, 126] width 6 height 6
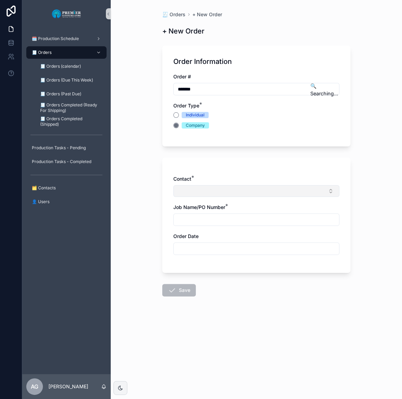
click at [201, 192] on button "Select Button" at bounding box center [256, 191] width 166 height 12
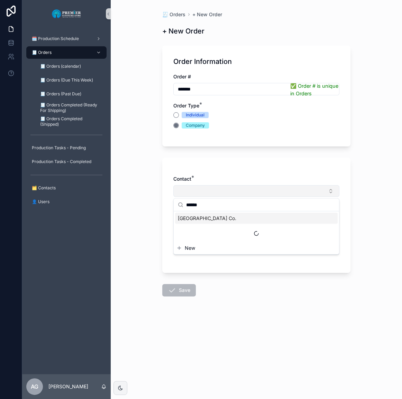
type input "*******"
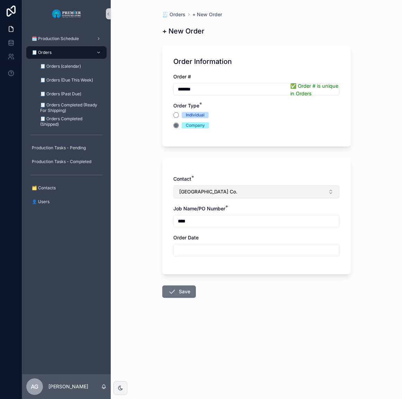
type input "****"
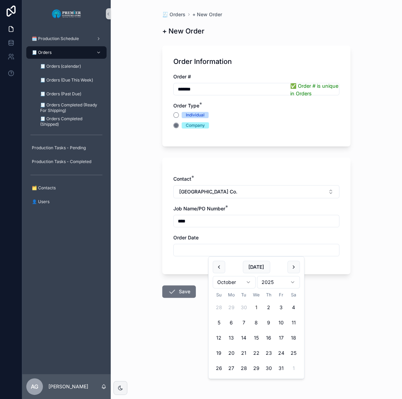
click at [221, 273] on div "October 2025" at bounding box center [256, 282] width 87 height 18
click at [218, 266] on button "scrollable content" at bounding box center [219, 267] width 12 height 12
click at [247, 368] on button "30" at bounding box center [243, 368] width 12 height 12
type input "*********"
click at [203, 307] on form "Order Information Order # ******* ✅ Order # is unique in Orders Order Type * In…" at bounding box center [256, 191] width 188 height 301
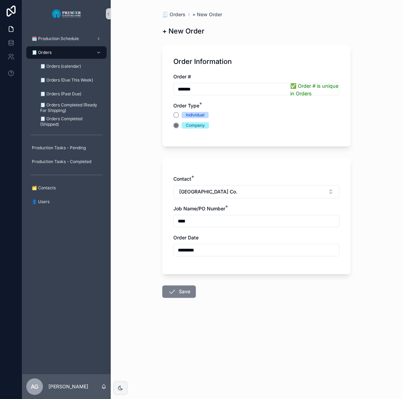
click at [191, 295] on button "Save" at bounding box center [179, 291] width 34 height 12
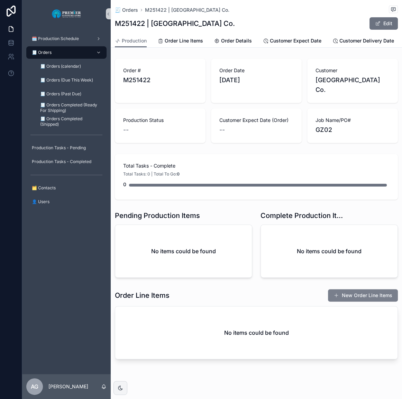
click at [356, 289] on button "New Order Line Items" at bounding box center [363, 295] width 70 height 12
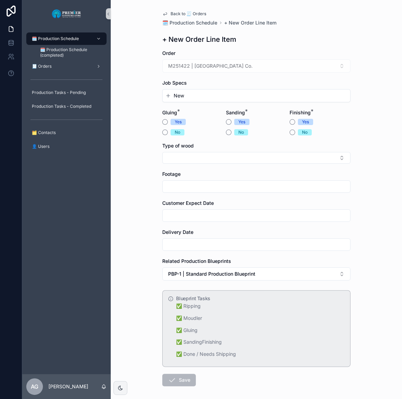
click at [177, 97] on span "New" at bounding box center [179, 95] width 10 height 7
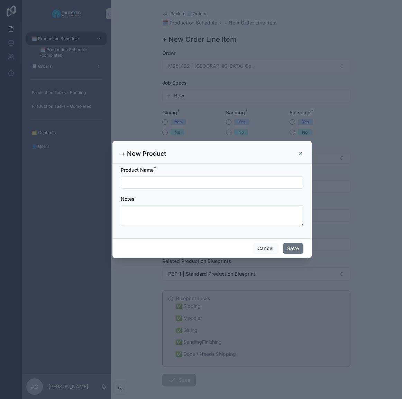
click at [180, 178] on input "scrollable content" at bounding box center [212, 183] width 182 height 10
type input "***"
click at [295, 249] on button "Save" at bounding box center [292, 248] width 21 height 11
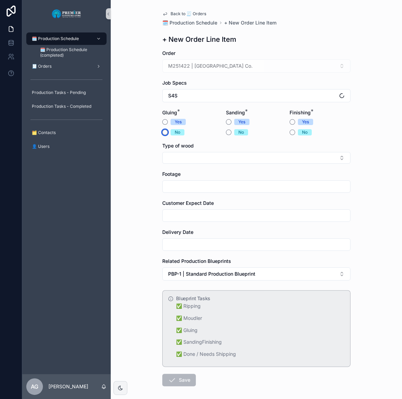
click at [162, 133] on button "No" at bounding box center [165, 133] width 6 height 6
click at [226, 122] on button "Yes" at bounding box center [229, 122] width 6 height 6
click at [290, 133] on button "No" at bounding box center [292, 133] width 6 height 6
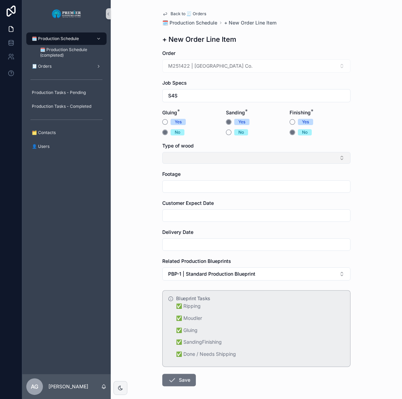
click at [257, 153] on button "Select Button" at bounding box center [256, 158] width 188 height 12
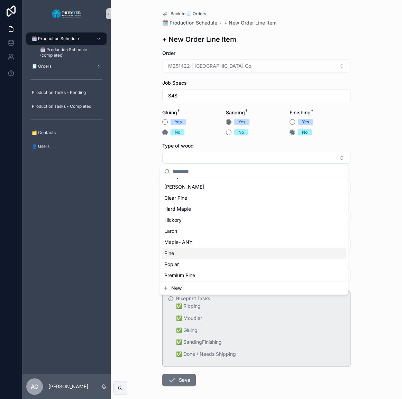
scroll to position [63, 0]
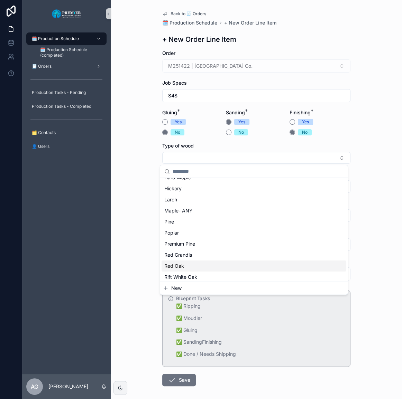
click at [192, 261] on div "Red Oak" at bounding box center [253, 266] width 185 height 11
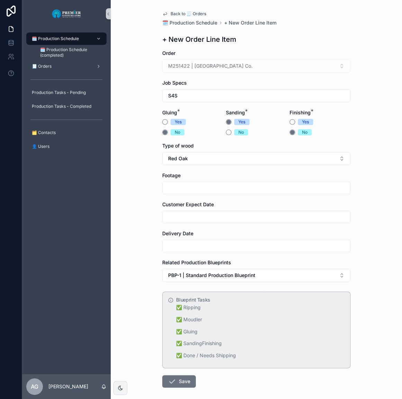
click at [184, 190] on input "scrollable content" at bounding box center [255, 188] width 187 height 10
type input "****"
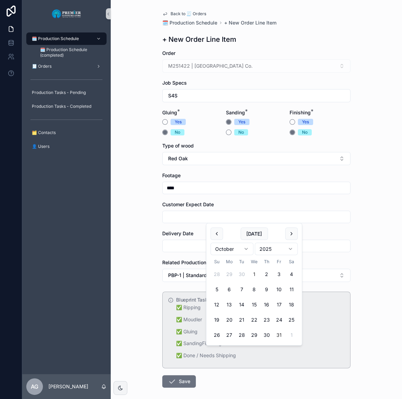
click at [276, 336] on button "31" at bounding box center [278, 335] width 12 height 12
type input "**********"
click at [158, 242] on div "**********" at bounding box center [256, 216] width 199 height 432
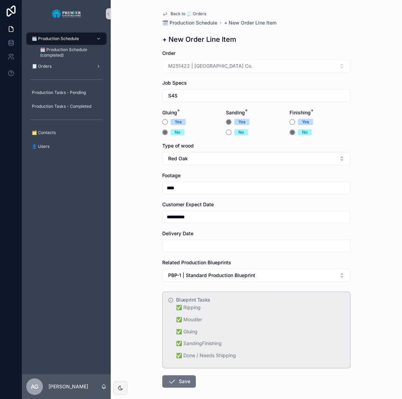
click at [162, 243] on input "scrollable content" at bounding box center [255, 246] width 187 height 10
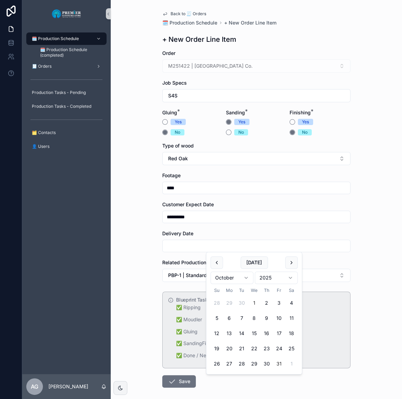
click at [282, 363] on button "31" at bounding box center [278, 364] width 12 height 12
type input "**********"
click at [181, 387] on button "Save" at bounding box center [179, 381] width 34 height 12
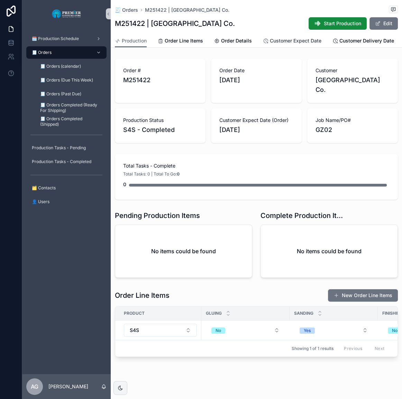
click at [288, 41] on span "Customer Expect Date" at bounding box center [295, 40] width 51 height 7
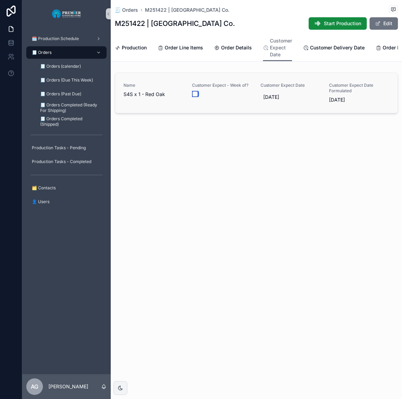
click at [192, 96] on button "scrollable content" at bounding box center [195, 94] width 6 height 6
click at [148, 51] on div "Production Order Line Items Order Details Customer Expect Date Customer Deliver…" at bounding box center [256, 47] width 283 height 27
click at [148, 52] on div "Production Order Line Items Order Details Customer Expect Date Customer Deliver…" at bounding box center [256, 47] width 283 height 27
click at [145, 51] on link "Production" at bounding box center [131, 48] width 32 height 14
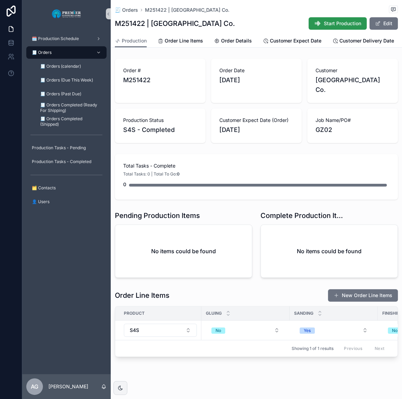
click at [336, 19] on button "Start Production" at bounding box center [337, 23] width 58 height 12
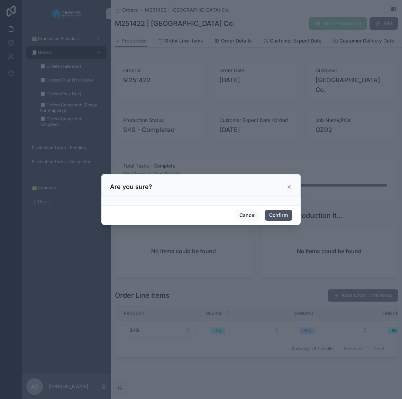
click at [276, 214] on button "Confirm" at bounding box center [278, 215] width 28 height 11
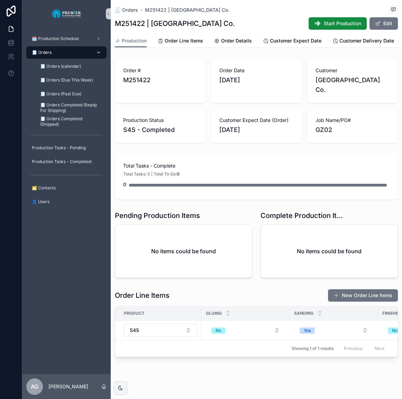
click at [70, 51] on div "🧾 Orders" at bounding box center [66, 52] width 72 height 11
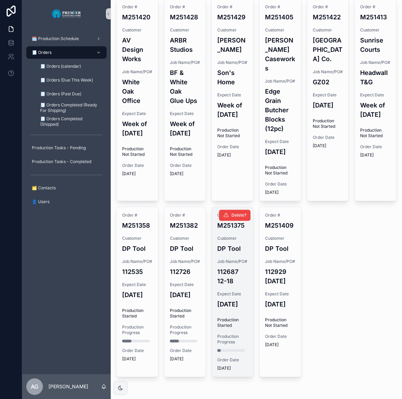
scroll to position [548, 0]
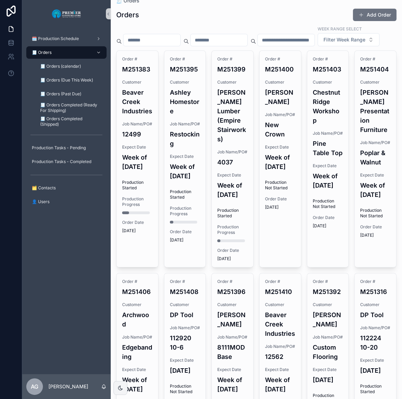
scroll to position [0, 0]
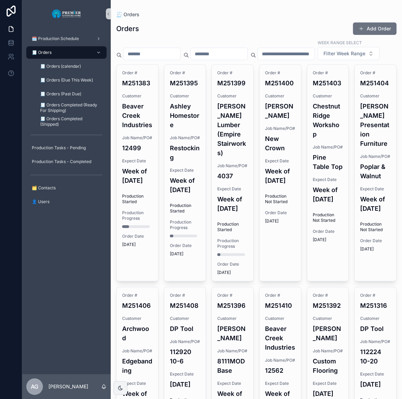
click at [364, 33] on button "Add Order" at bounding box center [375, 28] width 44 height 12
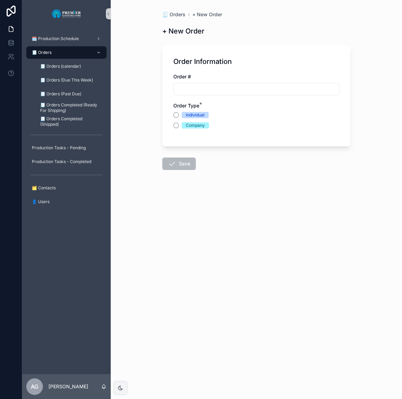
click at [196, 86] on input "scrollable content" at bounding box center [256, 89] width 165 height 10
type input "*******"
click at [176, 127] on button "Company" at bounding box center [176, 126] width 6 height 6
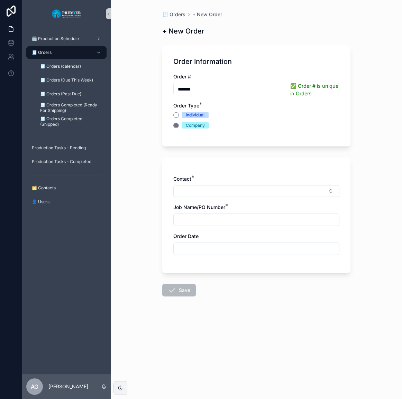
click at [209, 199] on div "Contact * Job Name/PO Number * Order Date" at bounding box center [256, 219] width 166 height 86
click at [211, 196] on button "Select Button" at bounding box center [256, 191] width 166 height 12
click at [224, 209] on input "*******" at bounding box center [260, 205] width 149 height 12
type input "*******"
click at [220, 219] on span "Corning Building Co." at bounding box center [207, 218] width 58 height 7
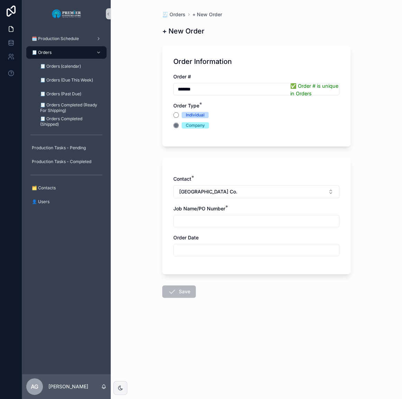
click at [215, 223] on input "scrollable content" at bounding box center [256, 221] width 165 height 10
type input "****"
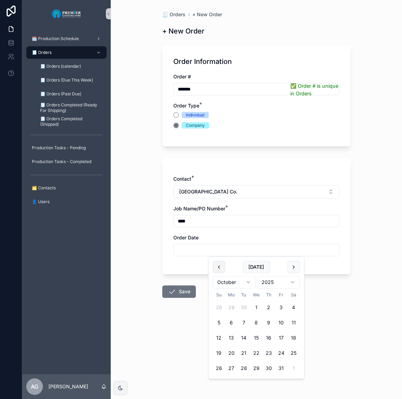
click at [214, 270] on button "scrollable content" at bounding box center [219, 267] width 12 height 12
click at [246, 368] on button "30" at bounding box center [243, 368] width 12 height 12
type input "*********"
click at [168, 290] on icon "scrollable content" at bounding box center [172, 292] width 8 height 8
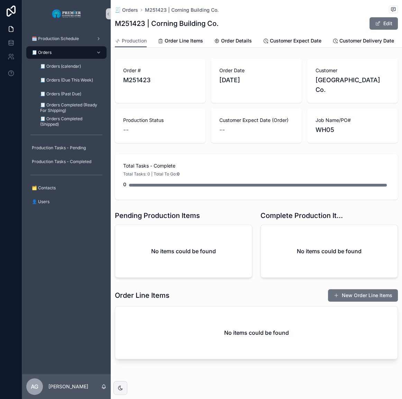
click at [349, 286] on div "Order Line Items New Order Line Items No items could be found" at bounding box center [256, 324] width 291 height 76
click at [349, 289] on button "New Order Line Items" at bounding box center [363, 295] width 70 height 12
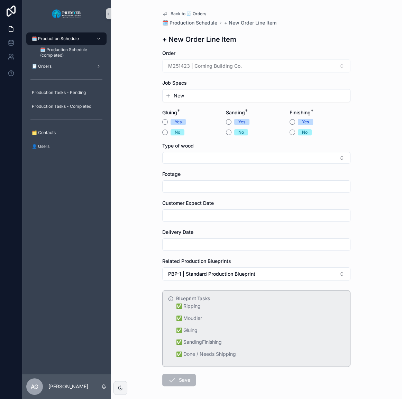
drag, startPoint x: 195, startPoint y: 87, endPoint x: 193, endPoint y: 98, distance: 11.5
click at [194, 89] on div "Job Specs New" at bounding box center [256, 90] width 188 height 23
click at [193, 99] on button "New" at bounding box center [256, 95] width 182 height 7
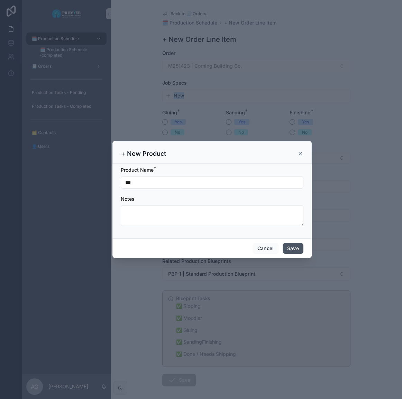
click at [293, 250] on button "Save" at bounding box center [292, 248] width 21 height 11
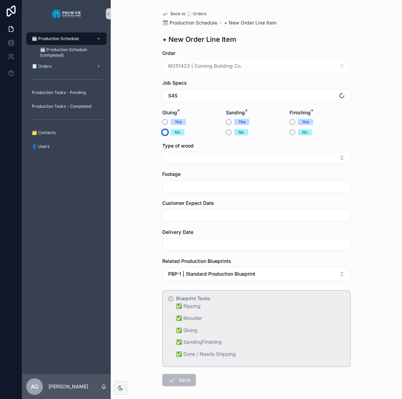
click at [164, 132] on button "No" at bounding box center [165, 133] width 6 height 6
click at [227, 123] on button "Yes" at bounding box center [229, 122] width 6 height 6
click at [289, 133] on button "No" at bounding box center [292, 133] width 6 height 6
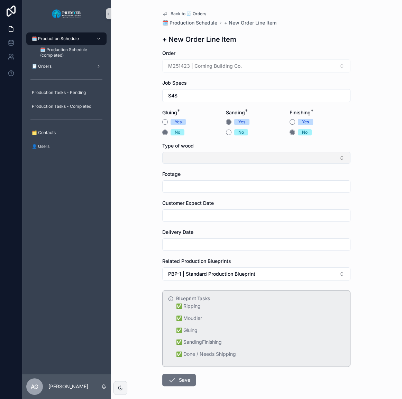
click at [259, 161] on button "Select Button" at bounding box center [256, 158] width 188 height 12
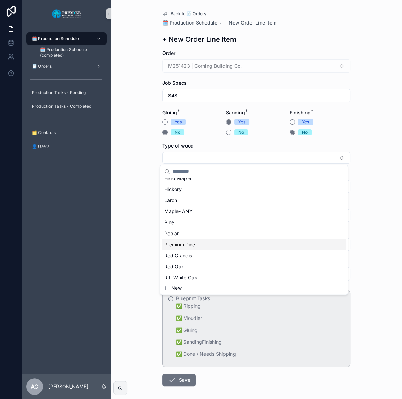
scroll to position [63, 0]
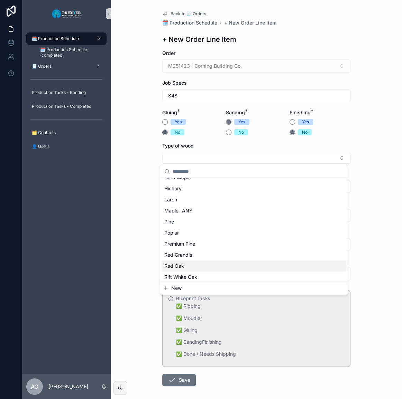
click at [196, 266] on div "Red Oak" at bounding box center [253, 266] width 185 height 11
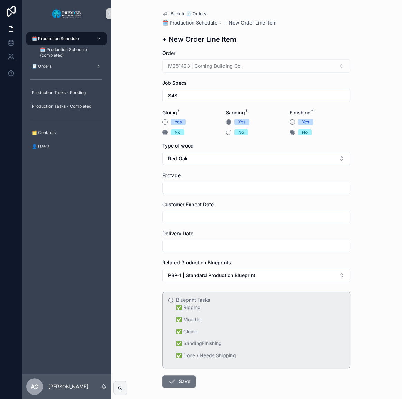
click at [192, 184] on input "scrollable content" at bounding box center [255, 188] width 187 height 10
type input "****"
click at [175, 217] on input "scrollable content" at bounding box center [255, 217] width 187 height 10
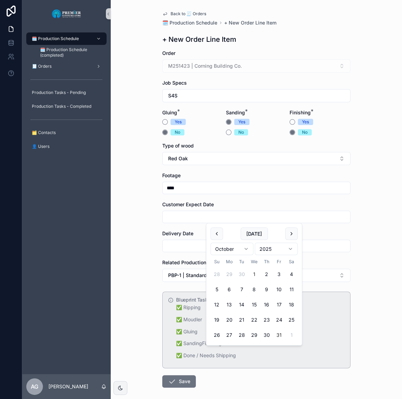
click at [281, 335] on button "31" at bounding box center [278, 335] width 12 height 12
type input "**********"
click at [192, 251] on div "scrollable content" at bounding box center [256, 246] width 188 height 12
click at [194, 250] on input "scrollable content" at bounding box center [255, 246] width 187 height 10
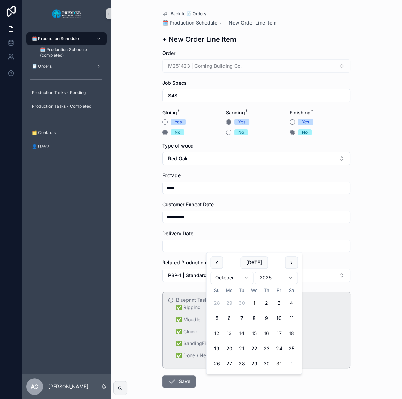
click at [277, 364] on button "31" at bounding box center [278, 364] width 12 height 12
type input "**********"
click at [177, 380] on button "Save" at bounding box center [179, 381] width 34 height 12
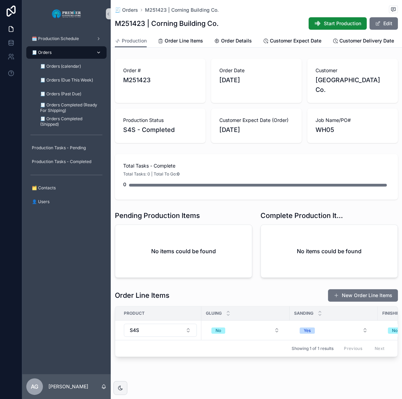
click at [79, 54] on div "🧾 Orders" at bounding box center [66, 52] width 72 height 11
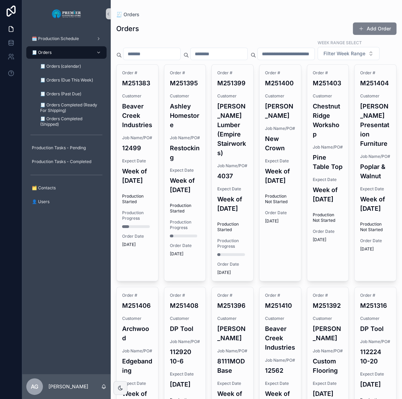
click at [366, 27] on button "Add Order" at bounding box center [375, 28] width 44 height 12
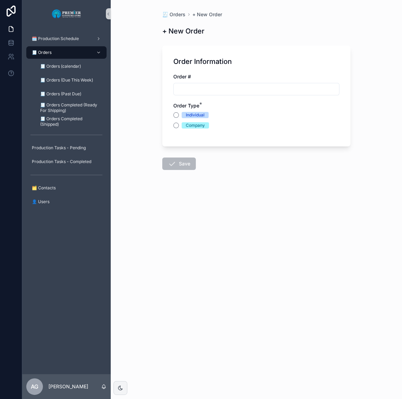
click at [213, 91] on input "scrollable content" at bounding box center [256, 89] width 165 height 10
type input "*******"
click at [177, 122] on div "Individual Company" at bounding box center [256, 120] width 166 height 17
click at [177, 124] on button "Company" at bounding box center [176, 126] width 6 height 6
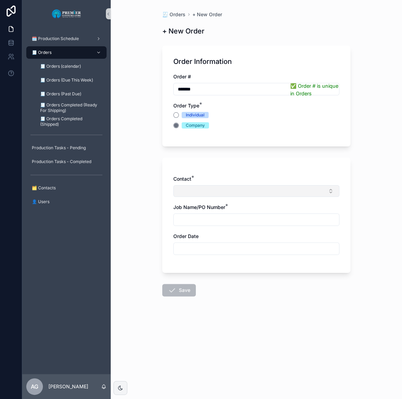
click at [195, 193] on button "Select Button" at bounding box center [256, 191] width 166 height 12
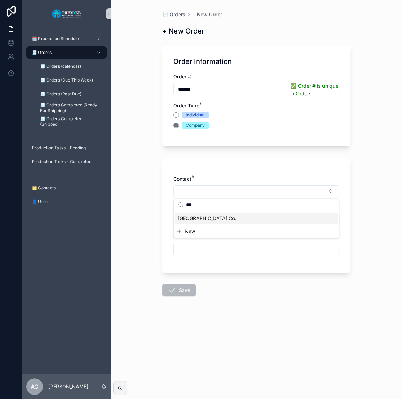
type input "***"
click at [199, 220] on span "Corning Building Co." at bounding box center [207, 218] width 58 height 7
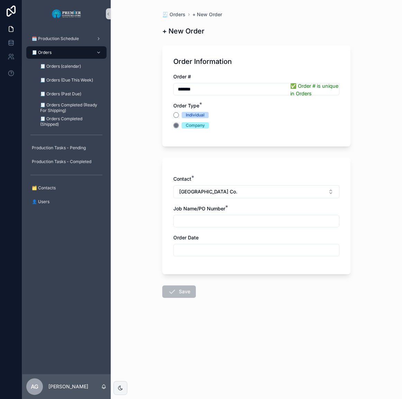
click at [198, 224] on input "scrollable content" at bounding box center [256, 221] width 165 height 10
type input "****"
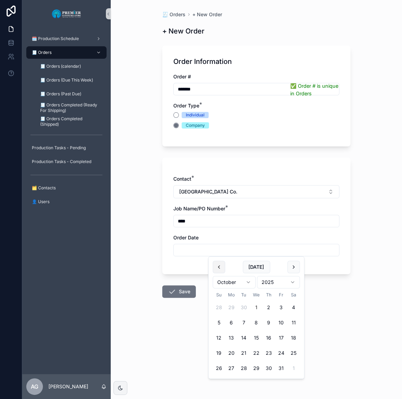
click at [221, 266] on button "scrollable content" at bounding box center [219, 267] width 12 height 12
click at [241, 370] on button "30" at bounding box center [243, 368] width 12 height 12
type input "*********"
click at [187, 292] on button "Save" at bounding box center [179, 291] width 34 height 12
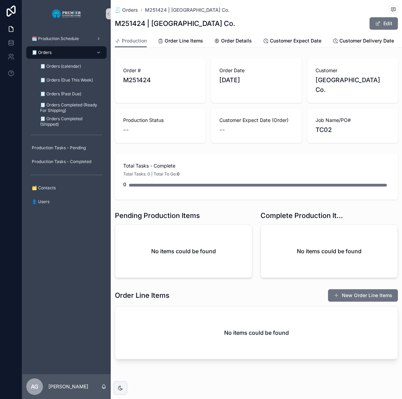
click at [358, 297] on div "Order Line Items New Order Line Items No items could be found" at bounding box center [256, 324] width 283 height 71
click at [357, 293] on button "New Order Line Items" at bounding box center [363, 295] width 70 height 12
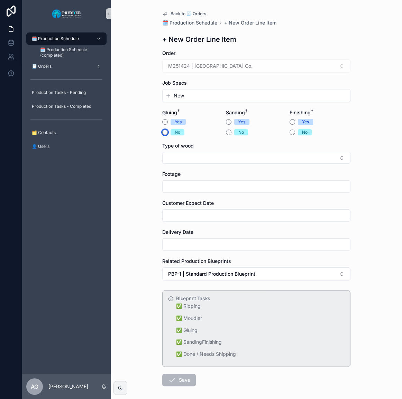
click at [163, 133] on button "No" at bounding box center [165, 133] width 6 height 6
click at [226, 121] on div "Yes" at bounding box center [256, 122] width 61 height 6
click at [226, 122] on button "Yes" at bounding box center [229, 122] width 6 height 6
click at [289, 132] on button "No" at bounding box center [292, 133] width 6 height 6
click at [214, 106] on form "Order M251424 | Corning Building Co. Job Specs New Gluing * Yes No Sanding * Ye…" at bounding box center [256, 240] width 188 height 381
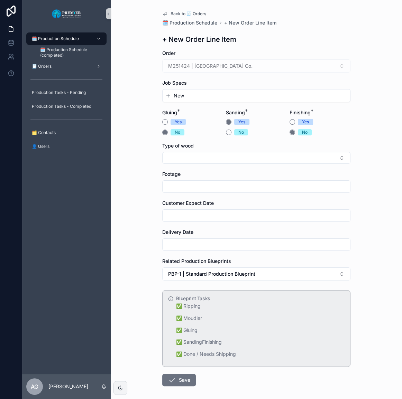
click at [211, 99] on button "New" at bounding box center [256, 95] width 182 height 7
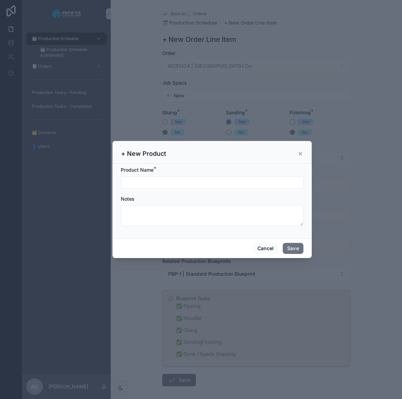
click at [171, 192] on form "Product Name * Notes" at bounding box center [212, 200] width 182 height 66
click at [174, 180] on input "scrollable content" at bounding box center [212, 183] width 182 height 10
type input "***"
click at [288, 247] on button "Save" at bounding box center [292, 248] width 21 height 11
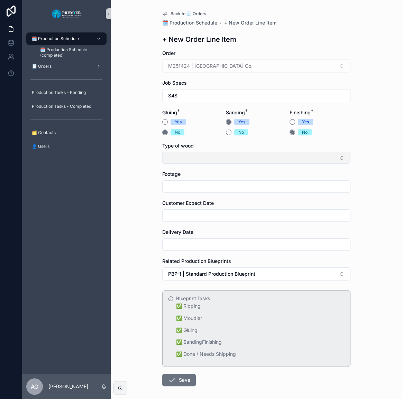
click at [183, 158] on button "Select Button" at bounding box center [256, 158] width 188 height 12
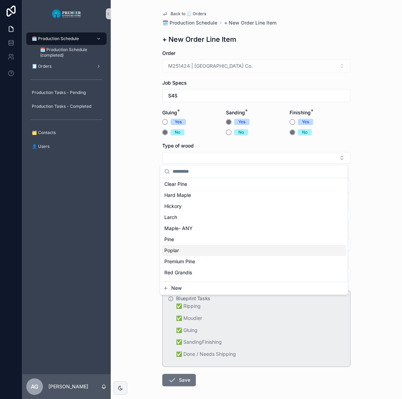
scroll to position [63, 0]
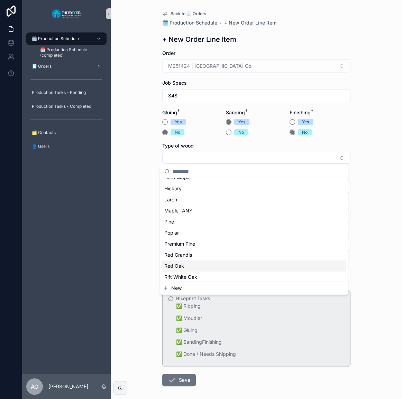
click at [182, 264] on span "Red Oak" at bounding box center [174, 266] width 20 height 7
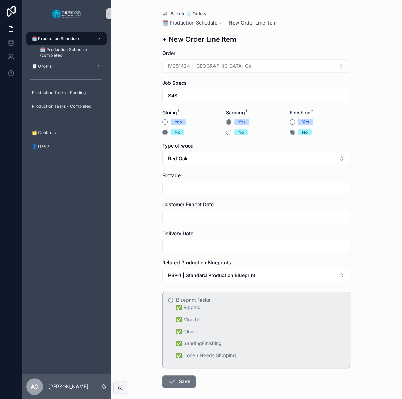
click at [197, 186] on input "scrollable content" at bounding box center [255, 188] width 187 height 10
click at [206, 181] on div "Footage" at bounding box center [256, 183] width 188 height 22
click at [206, 182] on div "scrollable content" at bounding box center [256, 188] width 188 height 12
click at [208, 184] on input "scrollable content" at bounding box center [255, 188] width 187 height 10
click at [193, 216] on input "scrollable content" at bounding box center [255, 217] width 187 height 10
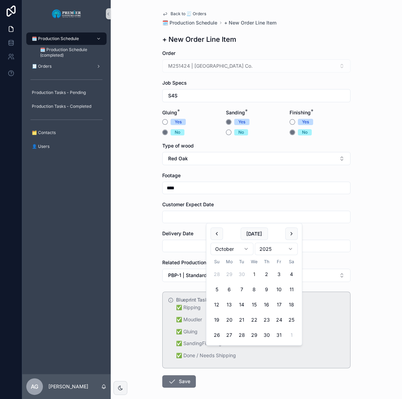
drag, startPoint x: 193, startPoint y: 182, endPoint x: 161, endPoint y: 182, distance: 31.8
click at [157, 183] on div "Back to 🧾 Orders 🗓️ Production Schedule + New Order Line Item + New Order Line …" at bounding box center [256, 216] width 199 height 432
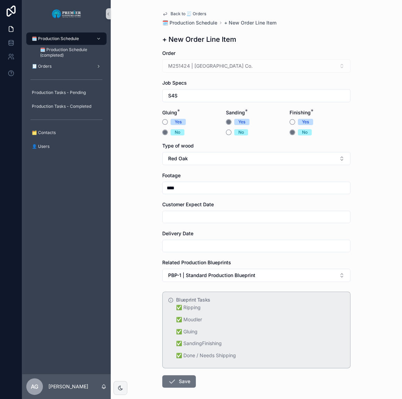
drag, startPoint x: 191, startPoint y: 186, endPoint x: 186, endPoint y: 187, distance: 5.9
click at [188, 187] on input "****" at bounding box center [255, 188] width 187 height 10
drag, startPoint x: 185, startPoint y: 187, endPoint x: 148, endPoint y: 190, distance: 37.1
click at [148, 190] on div "Back to 🧾 Orders 🗓️ Production Schedule + New Order Line Item + New Order Line …" at bounding box center [256, 199] width 291 height 399
type input "****"
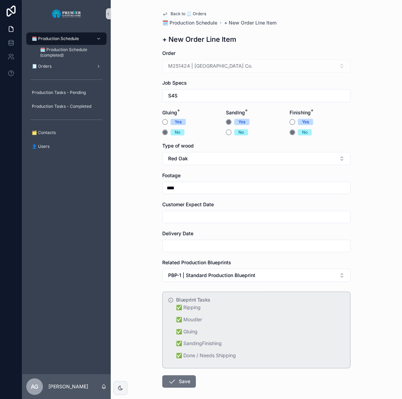
click at [211, 217] on input "scrollable content" at bounding box center [255, 217] width 187 height 10
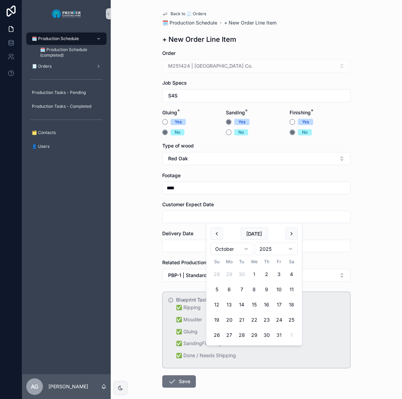
click at [277, 335] on button "31" at bounding box center [278, 335] width 12 height 12
type input "**********"
click at [163, 245] on input "scrollable content" at bounding box center [255, 246] width 187 height 10
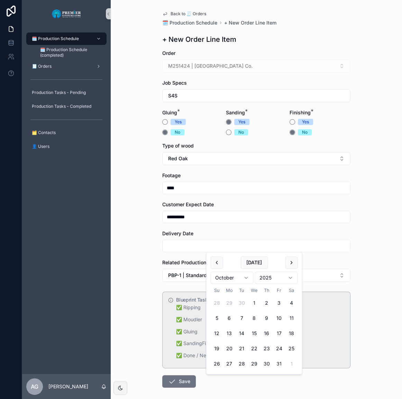
click at [281, 364] on button "31" at bounding box center [278, 364] width 12 height 12
type input "**********"
click at [142, 286] on div "**********" at bounding box center [256, 199] width 291 height 399
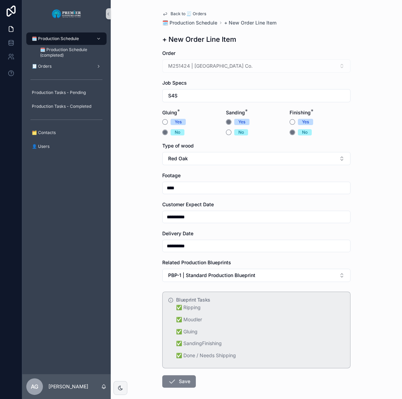
click at [178, 383] on button "Save" at bounding box center [179, 381] width 34 height 12
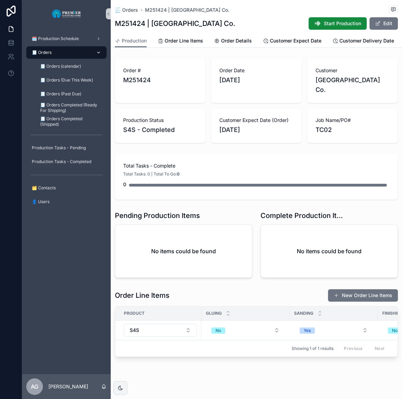
click at [73, 55] on div "🧾 Orders" at bounding box center [66, 52] width 72 height 11
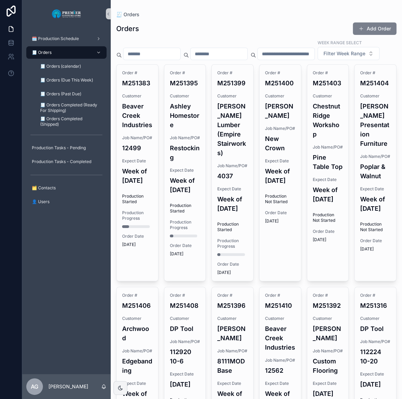
click at [387, 28] on button "Add Order" at bounding box center [375, 28] width 44 height 12
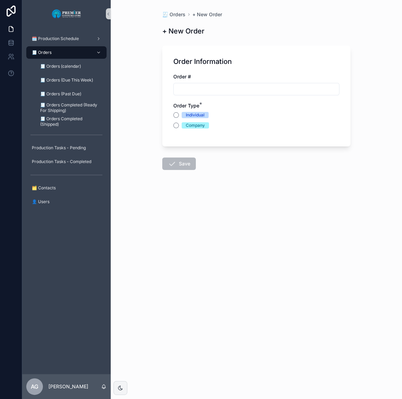
click at [224, 90] on input "scrollable content" at bounding box center [256, 89] width 165 height 10
type input "*******"
click at [169, 127] on div "Order Information Order # ******* ✅ Order # is unique in Orders Order Type * In…" at bounding box center [256, 96] width 188 height 101
click at [176, 124] on button "Company" at bounding box center [176, 126] width 6 height 6
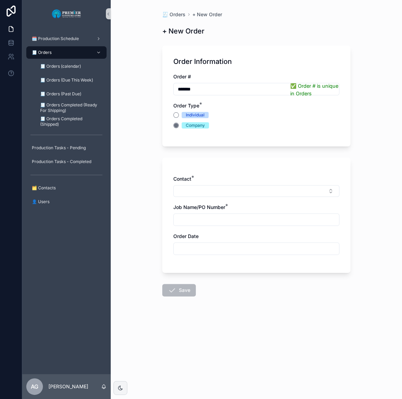
click at [211, 183] on div "Contact *" at bounding box center [256, 186] width 166 height 21
click at [212, 190] on button "Select Button" at bounding box center [256, 191] width 166 height 12
type input "*******"
click at [205, 219] on span "Corning Building Co." at bounding box center [207, 218] width 58 height 7
click at [203, 228] on div "Contact * Corning Building Co. Job Name/PO Number * Order Date" at bounding box center [256, 220] width 166 height 88
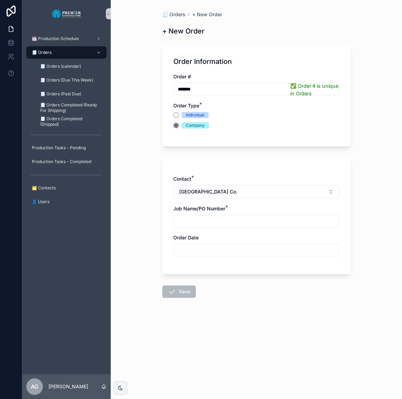
click at [203, 222] on input "scrollable content" at bounding box center [256, 221] width 165 height 10
type input "*****"
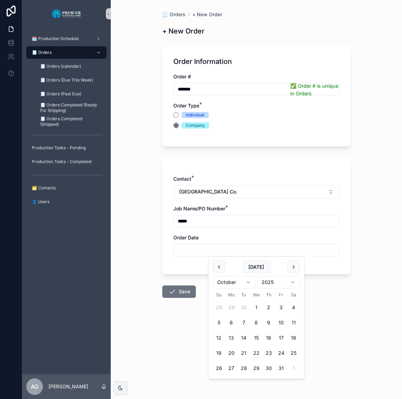
click at [225, 272] on div "Today" at bounding box center [256, 267] width 87 height 12
click at [220, 270] on button "scrollable content" at bounding box center [219, 267] width 12 height 12
drag, startPoint x: 252, startPoint y: 368, endPoint x: 246, endPoint y: 367, distance: 5.2
click at [247, 368] on tr "28 29 30 1 2 3 4" at bounding box center [256, 368] width 87 height 12
click at [246, 367] on button "30" at bounding box center [243, 368] width 12 height 12
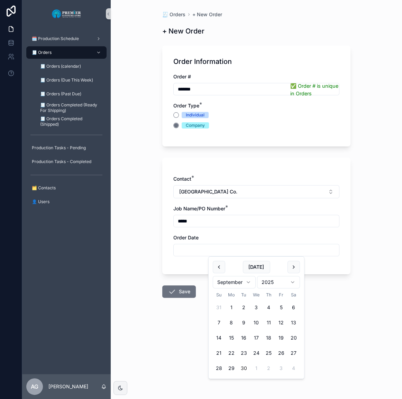
type input "*********"
click at [179, 297] on button "Save" at bounding box center [179, 291] width 34 height 12
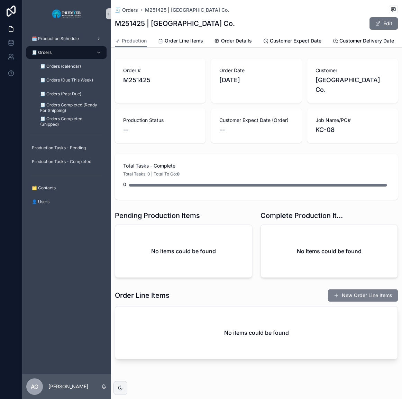
click at [346, 290] on button "New Order Line Items" at bounding box center [363, 295] width 70 height 12
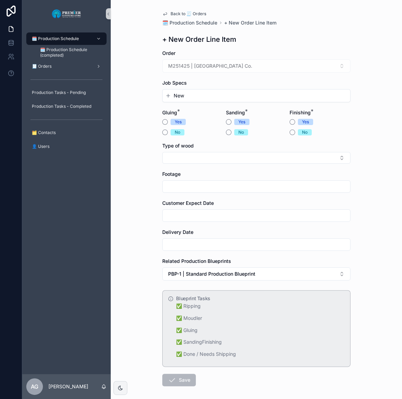
click at [181, 95] on span "New" at bounding box center [179, 95] width 10 height 7
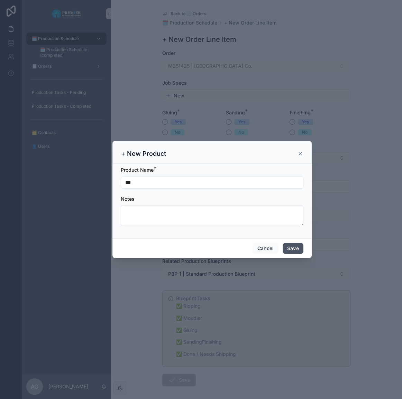
click at [283, 245] on button "Save" at bounding box center [292, 248] width 21 height 11
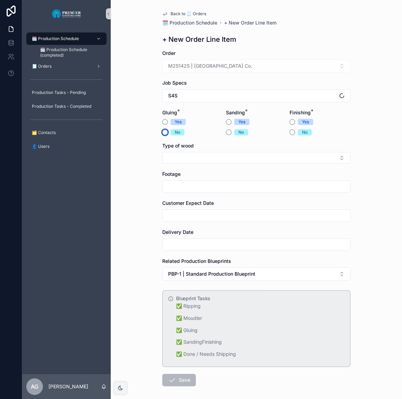
click at [162, 131] on button "No" at bounding box center [165, 133] width 6 height 6
click at [228, 122] on button "Yes" at bounding box center [229, 122] width 6 height 6
click at [286, 134] on form "Order M251425 | Corning Building Co. Job Specs S4S Gluing * Yes No Sanding * Ye…" at bounding box center [256, 240] width 188 height 381
click at [289, 133] on button "No" at bounding box center [292, 133] width 6 height 6
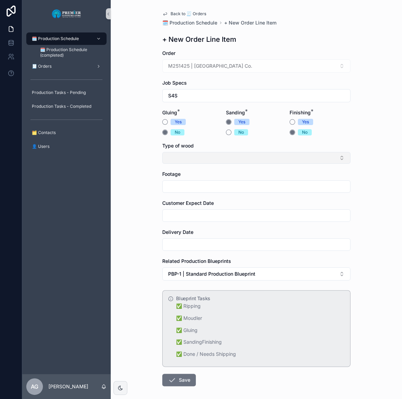
click at [252, 155] on button "Select Button" at bounding box center [256, 158] width 188 height 12
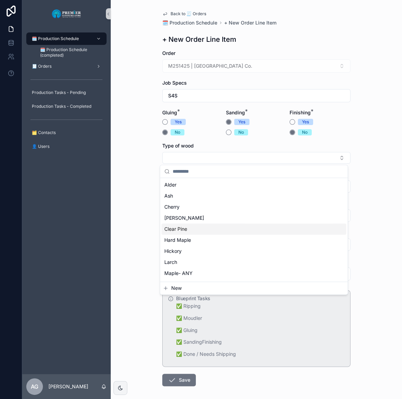
scroll to position [63, 0]
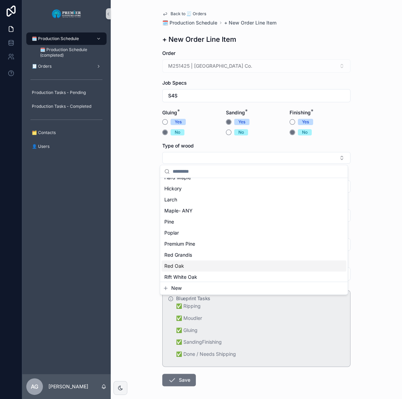
click at [187, 266] on div "Red Oak" at bounding box center [253, 266] width 185 height 11
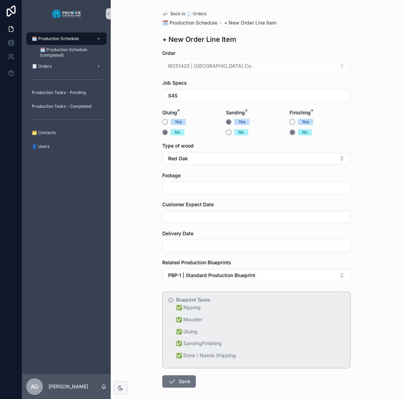
click at [185, 186] on input "scrollable content" at bounding box center [255, 188] width 187 height 10
type input "****"
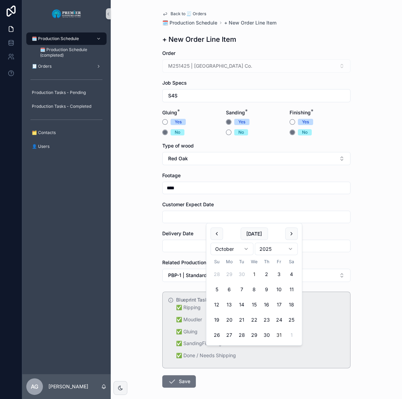
click at [275, 336] on button "31" at bounding box center [278, 335] width 12 height 12
type input "**********"
click at [195, 246] on input "scrollable content" at bounding box center [255, 246] width 187 height 10
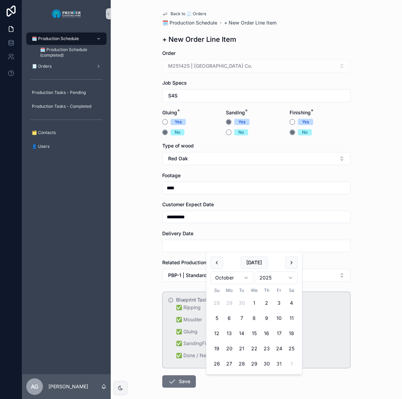
click at [279, 363] on button "31" at bounding box center [278, 364] width 12 height 12
type input "**********"
click at [166, 326] on div "Blueprint Tasks ✅ Ripping ✅ Moudler ✅ Gluing ✅ SandingFinishing ✅ Done / Needs …" at bounding box center [256, 330] width 188 height 77
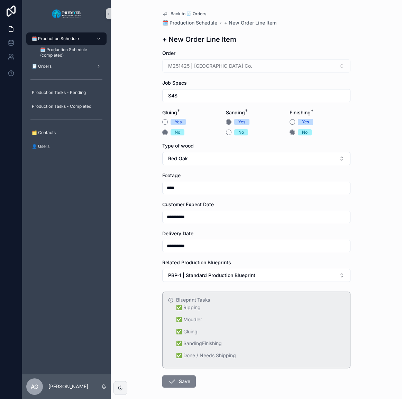
click at [180, 375] on form "**********" at bounding box center [256, 241] width 188 height 382
click at [181, 377] on button "Save" at bounding box center [179, 381] width 34 height 12
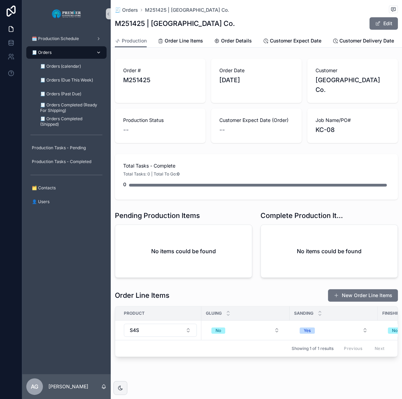
click at [72, 52] on div "🧾 Orders" at bounding box center [66, 52] width 72 height 11
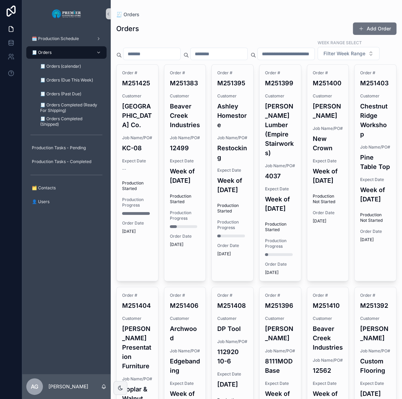
click at [375, 33] on button "Add Order" at bounding box center [375, 28] width 44 height 12
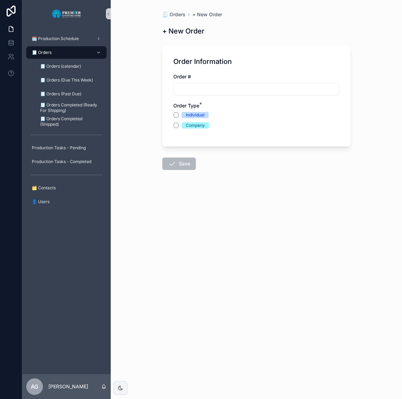
drag, startPoint x: 203, startPoint y: 107, endPoint x: 206, endPoint y: 97, distance: 10.6
click at [204, 104] on div "Order Type *" at bounding box center [256, 105] width 166 height 7
click at [206, 97] on div "Order # Order Type * Individual Company" at bounding box center [256, 104] width 166 height 62
click at [206, 93] on input "scrollable content" at bounding box center [256, 89] width 165 height 10
type input "*******"
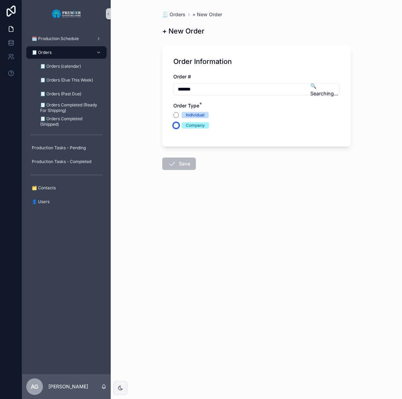
click at [175, 125] on button "Company" at bounding box center [176, 126] width 6 height 6
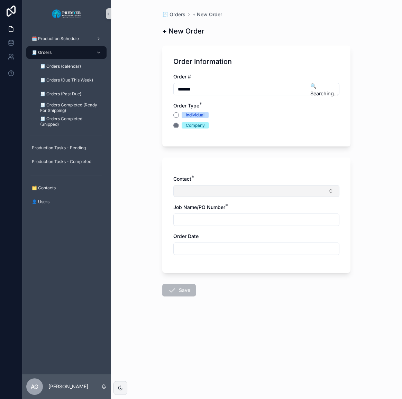
click at [197, 186] on button "Select Button" at bounding box center [256, 191] width 166 height 12
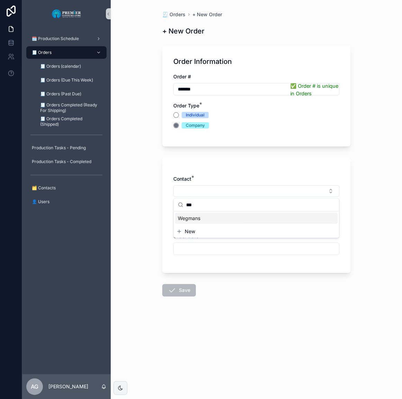
type input "***"
click at [198, 218] on span "Wegmans" at bounding box center [189, 218] width 22 height 7
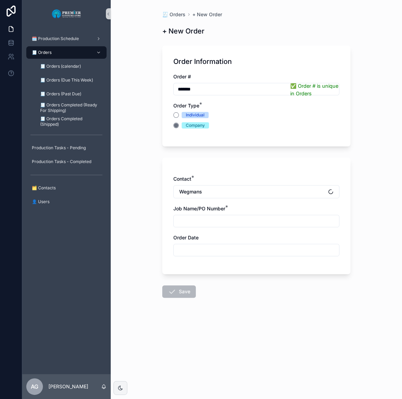
click at [214, 212] on label "Job Name/PO Number *" at bounding box center [199, 208] width 52 height 7
click at [214, 221] on input "scrollable content" at bounding box center [256, 221] width 165 height 10
type input "*"
type input "********"
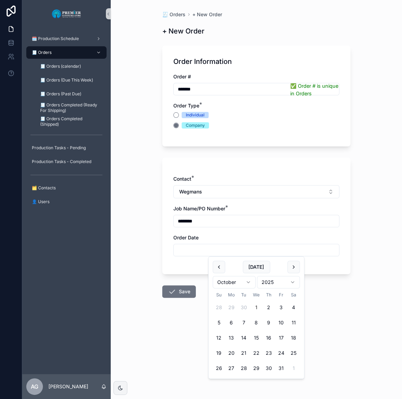
click at [225, 267] on div "Today" at bounding box center [256, 267] width 87 height 12
click at [224, 267] on button "scrollable content" at bounding box center [219, 267] width 12 height 12
click at [247, 368] on button "30" at bounding box center [243, 368] width 12 height 12
click at [293, 270] on button "scrollable content" at bounding box center [293, 267] width 12 height 12
click at [254, 307] on button "1" at bounding box center [256, 307] width 12 height 12
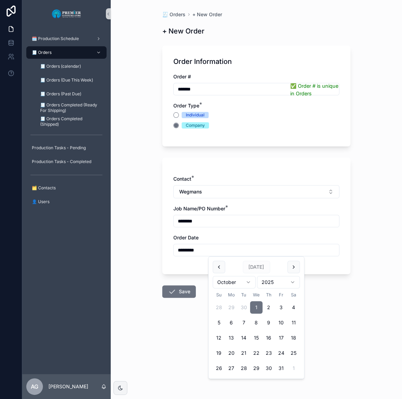
type input "*********"
click at [193, 290] on button "Save" at bounding box center [179, 291] width 34 height 12
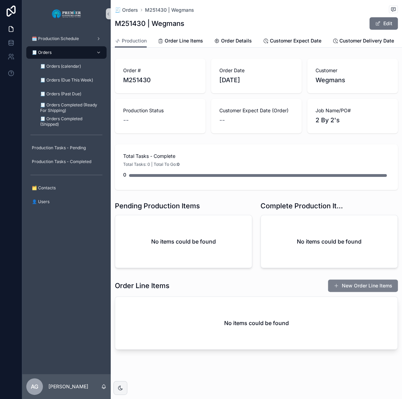
click at [353, 288] on button "New Order Line Items" at bounding box center [363, 286] width 70 height 12
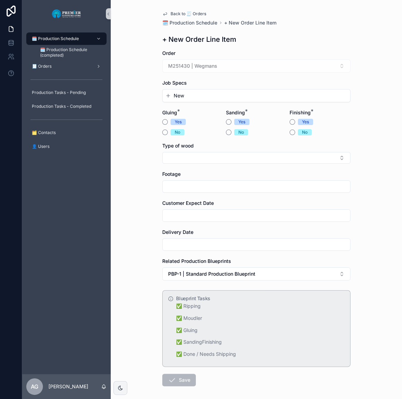
click at [177, 87] on div "Job Specs New" at bounding box center [256, 90] width 188 height 23
click at [178, 93] on span "New" at bounding box center [179, 95] width 10 height 7
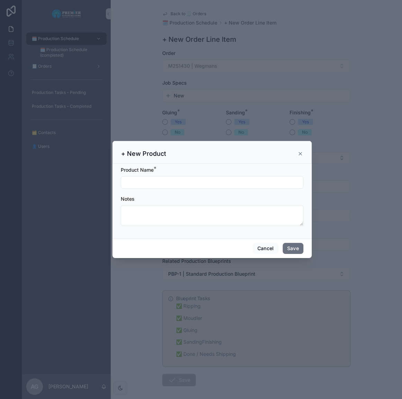
click at [185, 181] on input "scrollable content" at bounding box center [212, 183] width 182 height 10
type input "***"
click at [296, 242] on div "Cancel Save" at bounding box center [211, 248] width 199 height 20
click at [294, 245] on button "Save" at bounding box center [292, 248] width 21 height 11
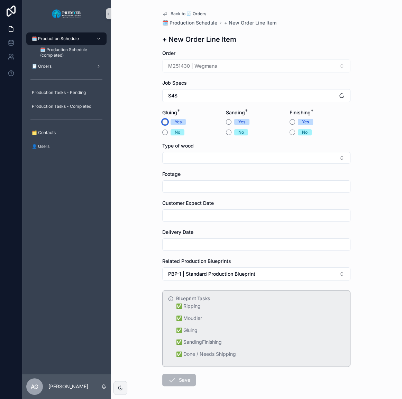
click at [162, 120] on button "Yes" at bounding box center [165, 122] width 6 height 6
click at [226, 122] on button "Yes" at bounding box center [229, 122] width 6 height 6
click at [291, 133] on button "No" at bounding box center [292, 133] width 6 height 6
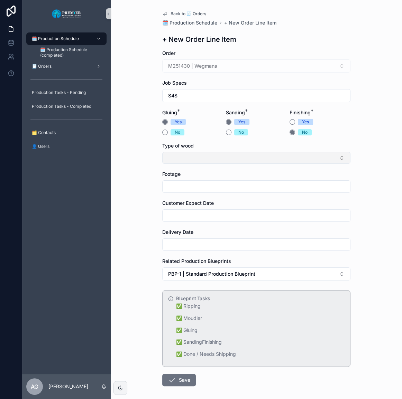
click at [242, 157] on button "Select Button" at bounding box center [256, 158] width 188 height 12
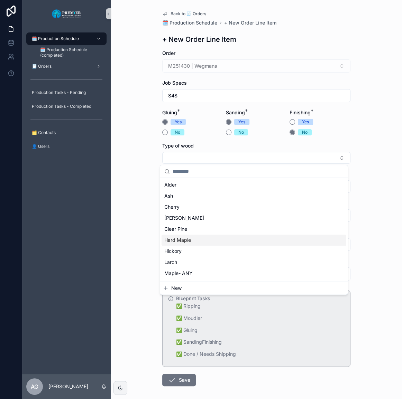
click at [183, 242] on span "Hard Maple" at bounding box center [177, 240] width 27 height 7
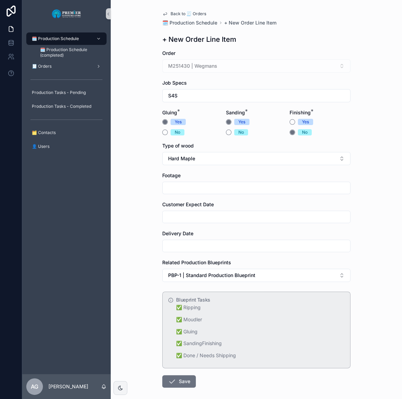
click at [197, 180] on div "Footage" at bounding box center [256, 183] width 188 height 22
click at [196, 185] on input "scrollable content" at bounding box center [255, 188] width 187 height 10
type input "**"
click at [215, 96] on button "S4S" at bounding box center [256, 95] width 188 height 13
click at [198, 125] on button "New" at bounding box center [254, 124] width 182 height 7
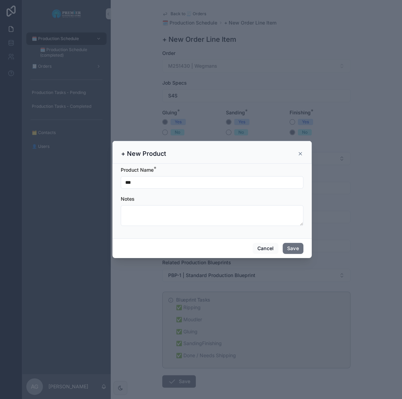
click at [174, 179] on input "***" at bounding box center [212, 183] width 182 height 10
type input "**********"
click at [290, 247] on button "Save" at bounding box center [292, 248] width 21 height 11
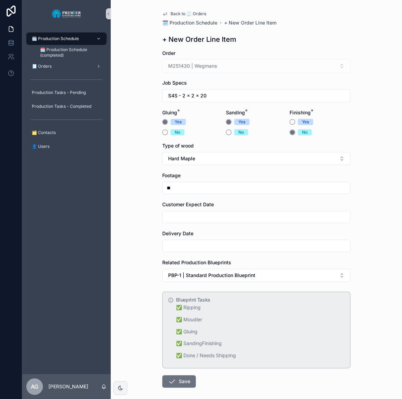
click at [205, 184] on input "**" at bounding box center [255, 188] width 187 height 10
drag, startPoint x: 179, startPoint y: 188, endPoint x: 159, endPoint y: 187, distance: 20.1
click at [159, 187] on div "Back to 🧾 Orders 🗓️ Production Schedule + New Order Line Item + New Order Line …" at bounding box center [256, 216] width 199 height 432
type input "**"
click at [168, 223] on div "scrollable content" at bounding box center [256, 217] width 188 height 12
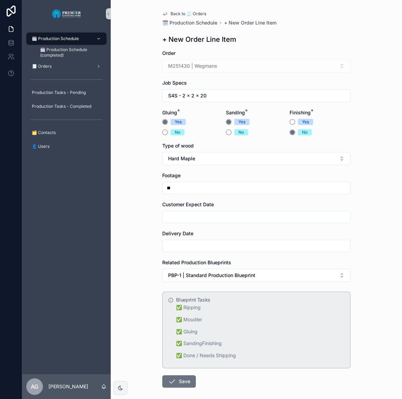
click at [170, 222] on div "scrollable content" at bounding box center [256, 217] width 188 height 12
click at [170, 220] on input "scrollable content" at bounding box center [255, 217] width 187 height 10
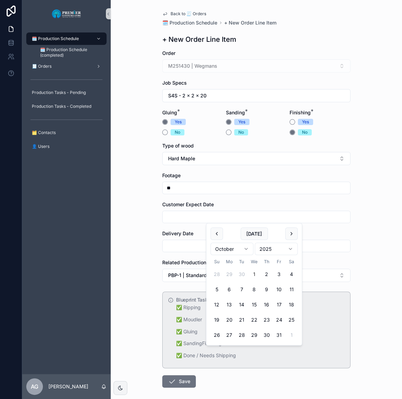
click at [12, 183] on div at bounding box center [11, 199] width 22 height 399
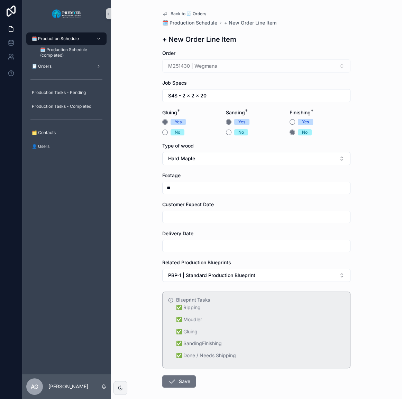
click at [221, 226] on form "Order M251430 | Wegmans Job Specs S4S - 2 x 2 x 20 Gluing * Yes No Sanding * Ye…" at bounding box center [256, 241] width 188 height 382
click at [221, 214] on input "scrollable content" at bounding box center [255, 217] width 187 height 10
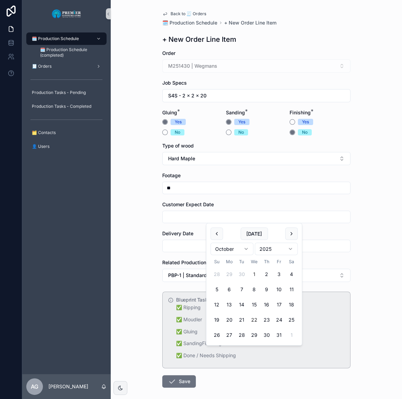
click at [252, 317] on button "22" at bounding box center [253, 320] width 12 height 12
type input "**********"
click at [187, 243] on input "scrollable content" at bounding box center [255, 246] width 187 height 10
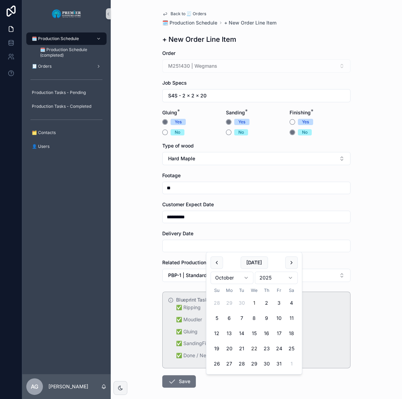
click at [256, 349] on button "22" at bounding box center [253, 349] width 12 height 12
type input "**********"
click at [195, 382] on form "**********" at bounding box center [256, 241] width 188 height 382
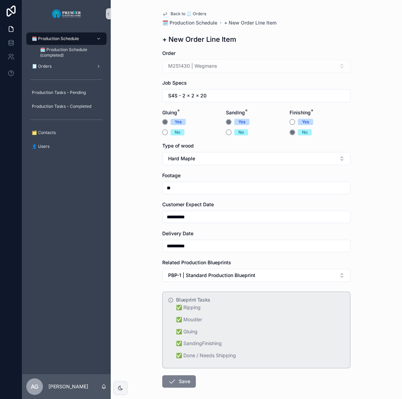
click at [184, 383] on button "Save" at bounding box center [179, 381] width 34 height 12
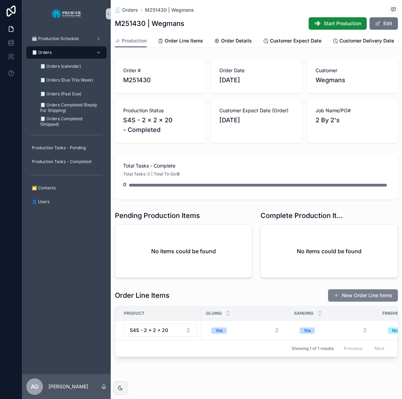
click at [349, 302] on button "New Order Line Items" at bounding box center [363, 295] width 70 height 12
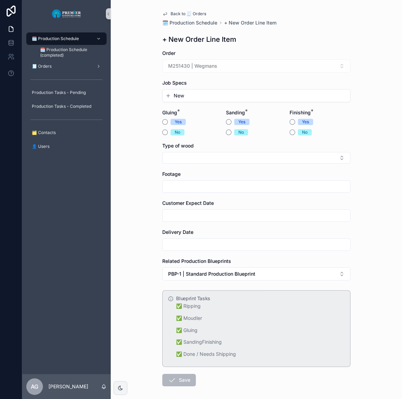
click at [194, 95] on button "New" at bounding box center [256, 95] width 182 height 7
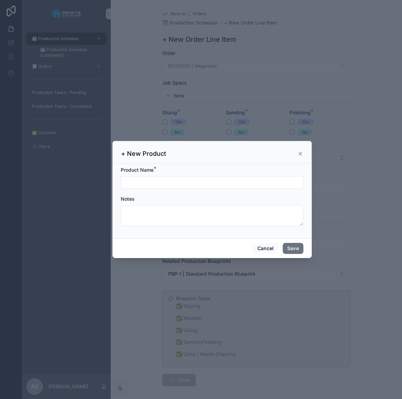
click at [196, 189] on form "Product Name * Notes" at bounding box center [212, 200] width 182 height 66
click at [196, 184] on input "scrollable content" at bounding box center [212, 183] width 182 height 10
click at [179, 180] on input "***" at bounding box center [212, 183] width 182 height 10
type input "**********"
click at [301, 245] on button "Save" at bounding box center [292, 248] width 21 height 11
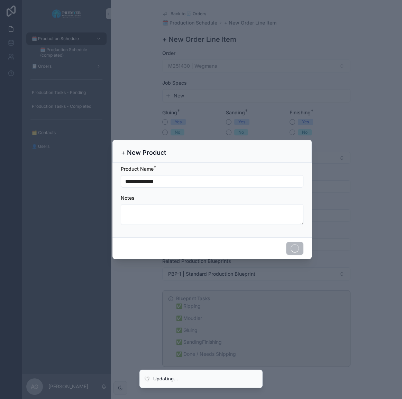
click at [159, 121] on div "scrollable content" at bounding box center [201, 199] width 402 height 399
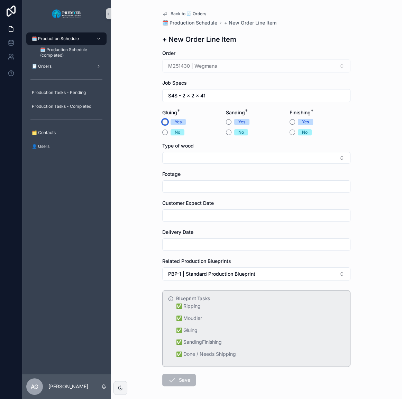
click at [162, 121] on button "Yes" at bounding box center [165, 122] width 6 height 6
click at [164, 132] on button "No" at bounding box center [165, 133] width 6 height 6
click at [223, 122] on form "Order M251430 | Wegmans Job Specs S4S - 2 x 2 x 41 Gluing * Yes No Sanding * Ye…" at bounding box center [256, 240] width 188 height 381
drag, startPoint x: 224, startPoint y: 122, endPoint x: 229, endPoint y: 123, distance: 5.6
click at [226, 122] on button "Yes" at bounding box center [229, 122] width 6 height 6
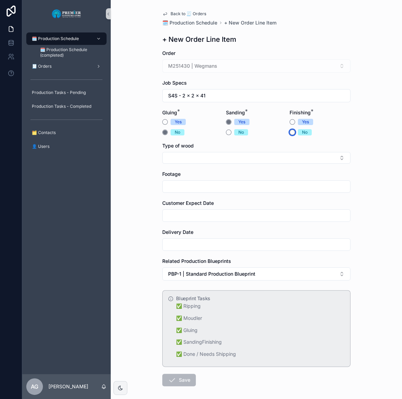
click at [289, 134] on button "No" at bounding box center [292, 133] width 6 height 6
click at [258, 150] on div "Type of wood" at bounding box center [256, 152] width 188 height 21
click at [256, 153] on button "Select Button" at bounding box center [256, 158] width 188 height 12
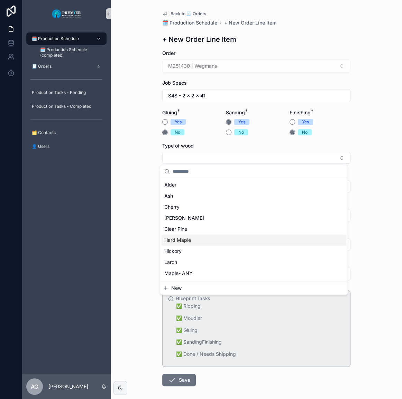
click at [210, 243] on div "Hard Maple" at bounding box center [253, 240] width 185 height 11
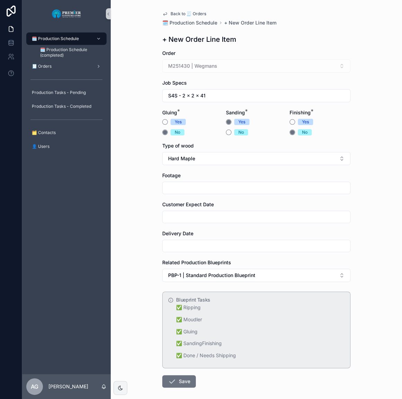
click at [196, 191] on input "scrollable content" at bounding box center [255, 188] width 187 height 10
type input "***"
click at [190, 212] on input "scrollable content" at bounding box center [255, 217] width 187 height 10
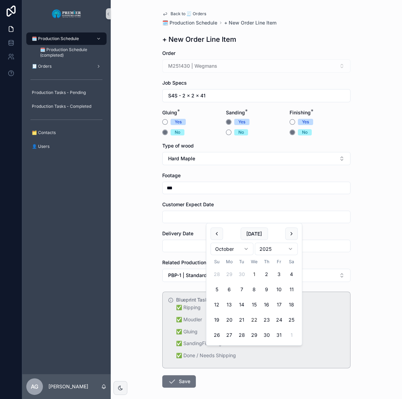
click at [252, 320] on button "22" at bounding box center [253, 320] width 12 height 12
type input "**********"
click at [190, 249] on div "scrollable content" at bounding box center [256, 246] width 188 height 12
click at [189, 247] on input "scrollable content" at bounding box center [255, 246] width 187 height 10
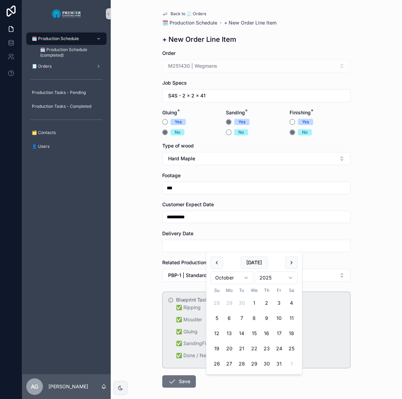
click at [255, 348] on button "22" at bounding box center [253, 349] width 12 height 12
type input "**********"
click at [162, 289] on form "**********" at bounding box center [256, 241] width 188 height 382
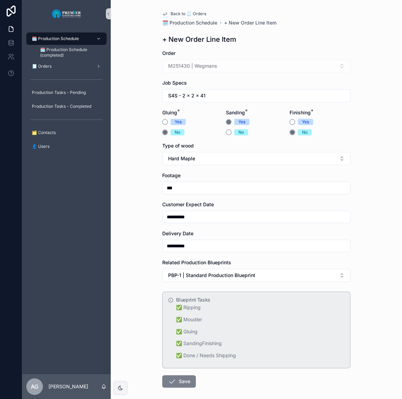
click at [172, 383] on icon "scrollable content" at bounding box center [172, 381] width 8 height 8
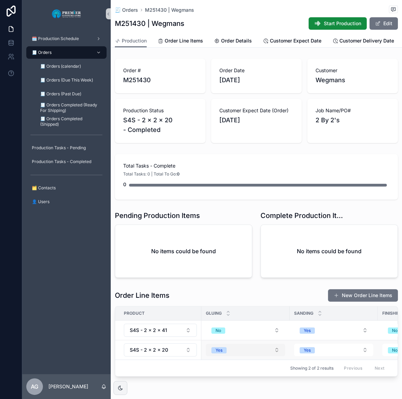
click at [219, 354] on div "Yes" at bounding box center [218, 350] width 7 height 6
click at [219, 352] on div "Yes" at bounding box center [218, 350] width 7 height 6
click at [220, 339] on span "No" at bounding box center [214, 340] width 14 height 6
click at [334, 302] on button "New Order Line Items" at bounding box center [363, 295] width 70 height 12
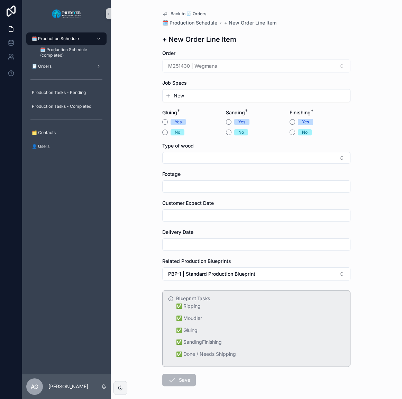
click at [184, 100] on div "New" at bounding box center [255, 96] width 187 height 12
click at [185, 97] on button "New" at bounding box center [256, 95] width 182 height 7
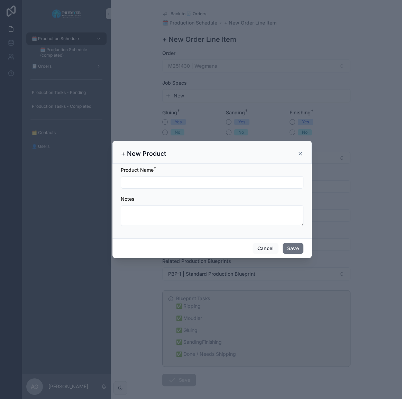
click at [180, 180] on input "scrollable content" at bounding box center [212, 183] width 182 height 10
click at [152, 183] on input "**********" at bounding box center [212, 183] width 182 height 10
type input "**********"
click at [288, 246] on button "Save" at bounding box center [292, 248] width 21 height 11
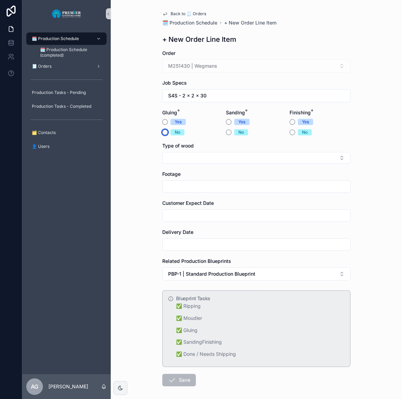
click at [164, 134] on button "No" at bounding box center [165, 133] width 6 height 6
click at [227, 123] on button "Yes" at bounding box center [229, 122] width 6 height 6
click at [290, 134] on button "No" at bounding box center [292, 133] width 6 height 6
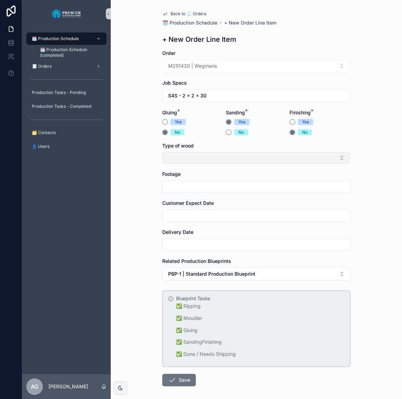
click at [245, 157] on button "Select Button" at bounding box center [256, 158] width 188 height 12
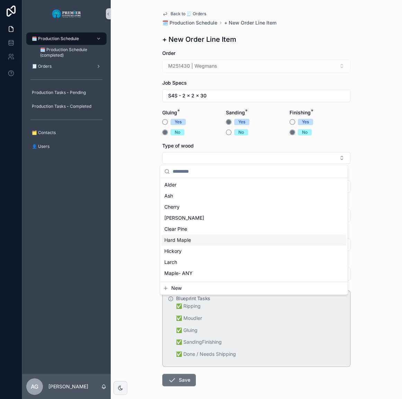
click at [218, 240] on div "Hard Maple" at bounding box center [253, 240] width 185 height 11
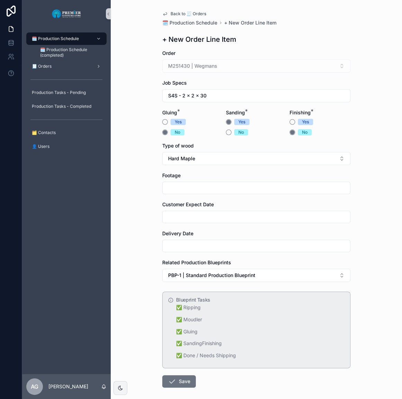
click at [196, 182] on div "scrollable content" at bounding box center [256, 188] width 188 height 12
click at [195, 186] on input "scrollable content" at bounding box center [255, 188] width 187 height 10
type input "**"
click at [181, 223] on form "Order M251430 | Wegmans Job Specs S4S - 2 x 2 x 30 Gluing * Yes No Sanding * Ye…" at bounding box center [256, 241] width 188 height 382
click at [184, 222] on div "scrollable content" at bounding box center [256, 217] width 188 height 12
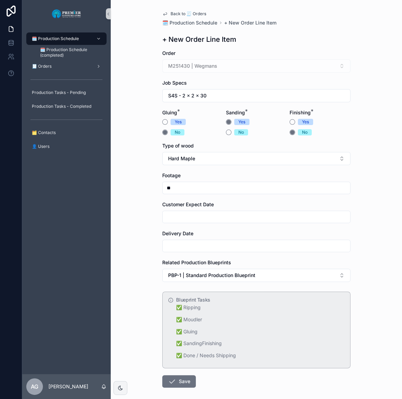
click at [187, 219] on input "scrollable content" at bounding box center [255, 217] width 187 height 10
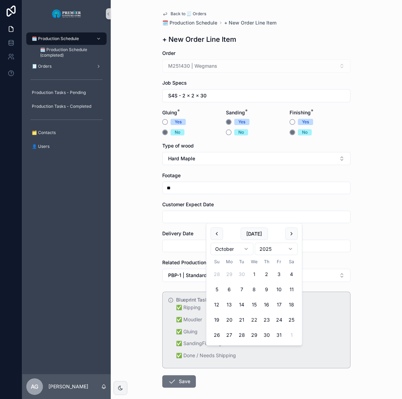
click at [252, 319] on button "22" at bounding box center [253, 320] width 12 height 12
type input "**********"
click at [191, 251] on div "scrollable content" at bounding box center [256, 246] width 188 height 12
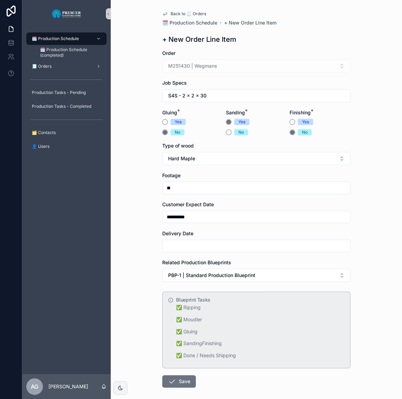
click at [197, 253] on form "**********" at bounding box center [256, 241] width 188 height 382
click at [198, 249] on input "scrollable content" at bounding box center [255, 246] width 187 height 10
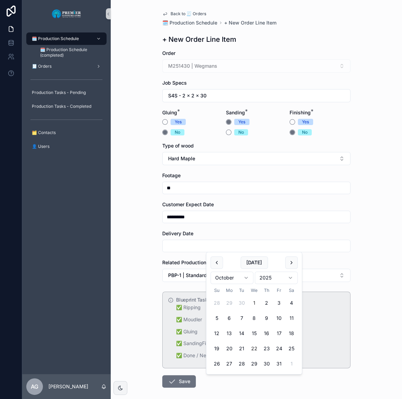
click at [255, 347] on button "22" at bounding box center [253, 349] width 12 height 12
type input "**********"
click at [144, 323] on div "**********" at bounding box center [256, 199] width 291 height 399
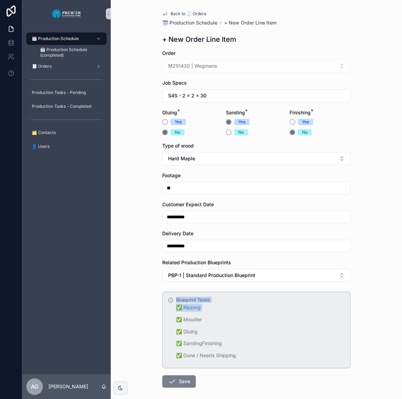
click at [168, 382] on icon "scrollable content" at bounding box center [172, 381] width 8 height 8
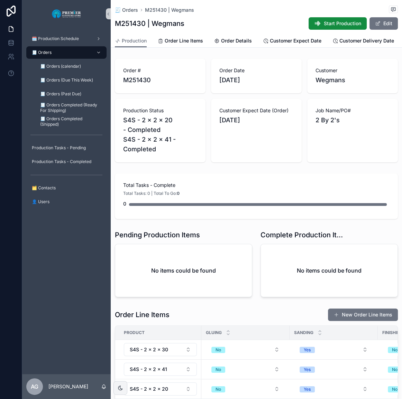
click at [100, 317] on div "🗓️ Production Schedule 🧾 Orders 🧾 Orders (calendar) 🧾 Orders (Due This Week) 🧾 …" at bounding box center [66, 201] width 88 height 347
click at [325, 28] on button "Start Production" at bounding box center [337, 23] width 58 height 12
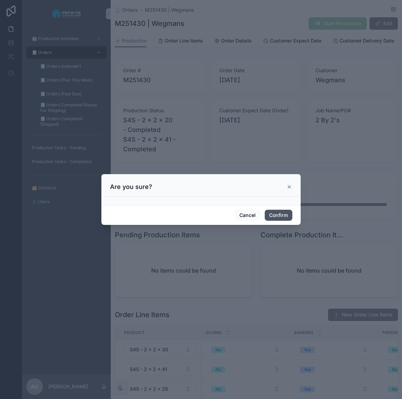
click at [266, 218] on button "Confirm" at bounding box center [278, 215] width 28 height 11
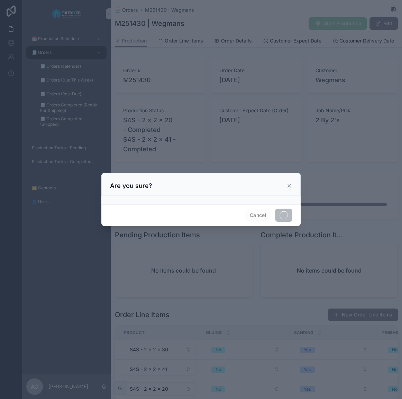
click at [283, 41] on div at bounding box center [201, 199] width 402 height 399
click at [206, 111] on div at bounding box center [201, 199] width 402 height 399
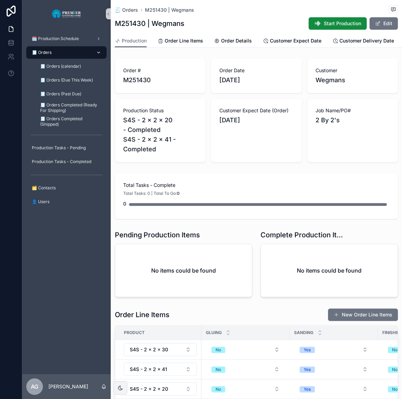
click at [75, 48] on div "🧾 Orders" at bounding box center [66, 52] width 72 height 11
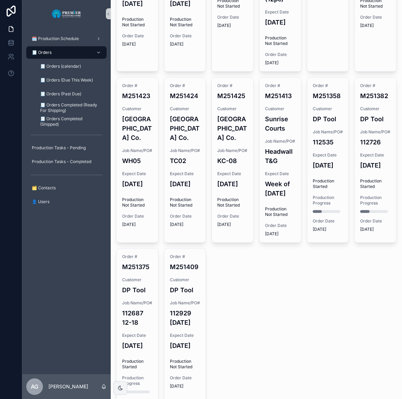
scroll to position [660, 0]
